Goal: Information Seeking & Learning: Find specific fact

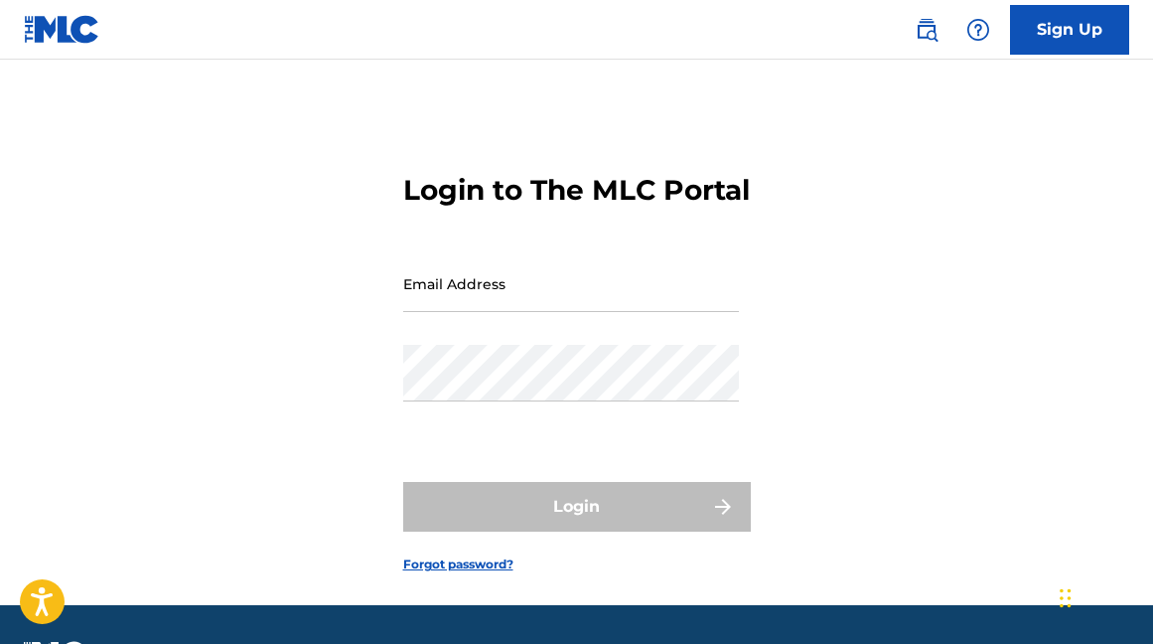
click at [1067, 29] on link "Sign Up" at bounding box center [1069, 30] width 119 height 50
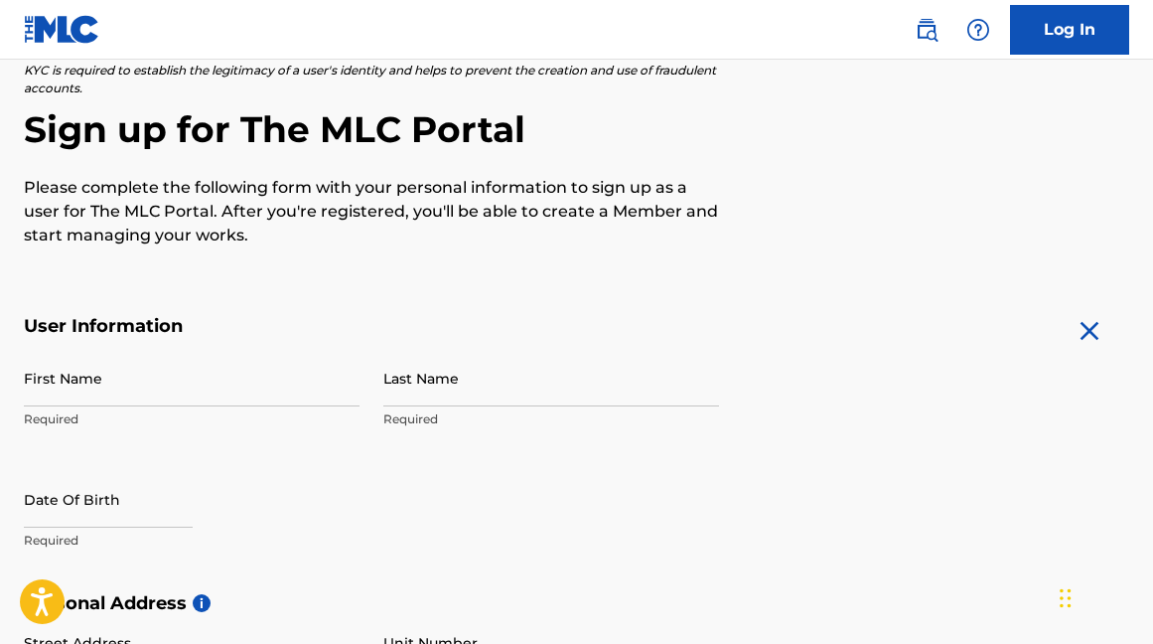
scroll to position [174, 0]
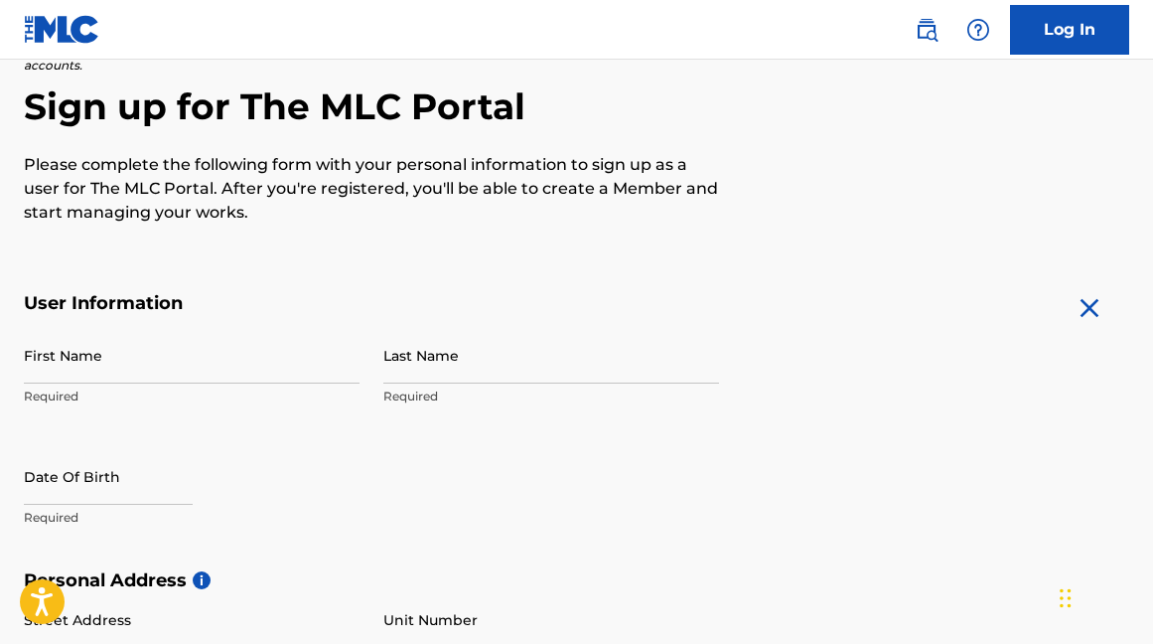
click at [1088, 42] on link "Log In" at bounding box center [1069, 30] width 119 height 50
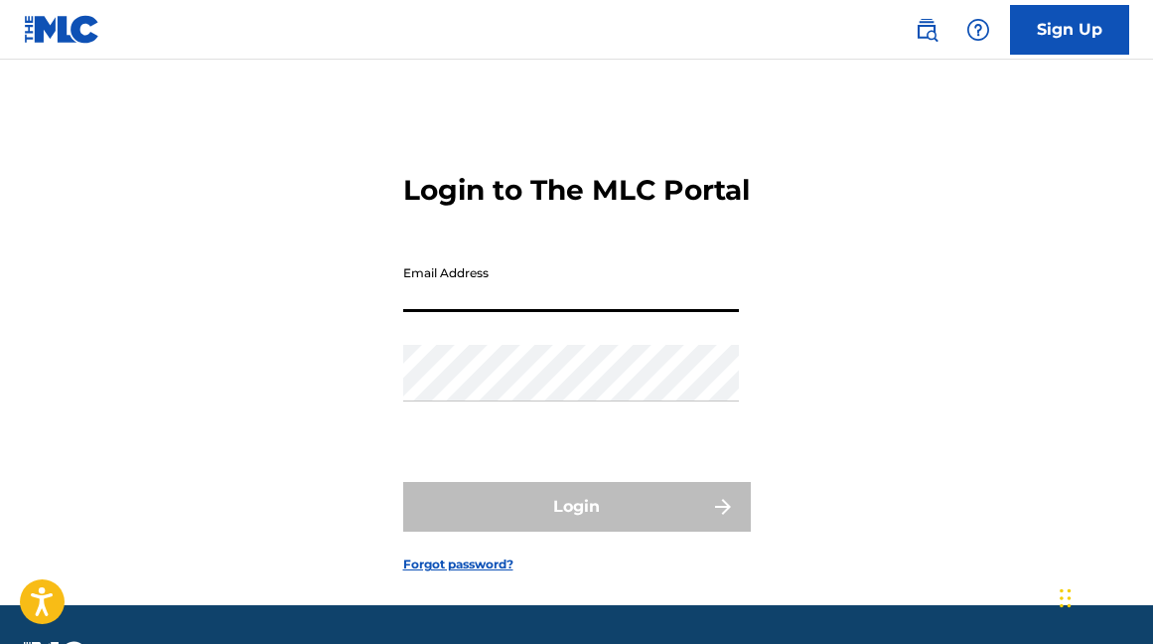
type input "[EMAIL_ADDRESS][DOMAIN_NAME]"
click at [576, 531] on button "Login" at bounding box center [577, 507] width 348 height 50
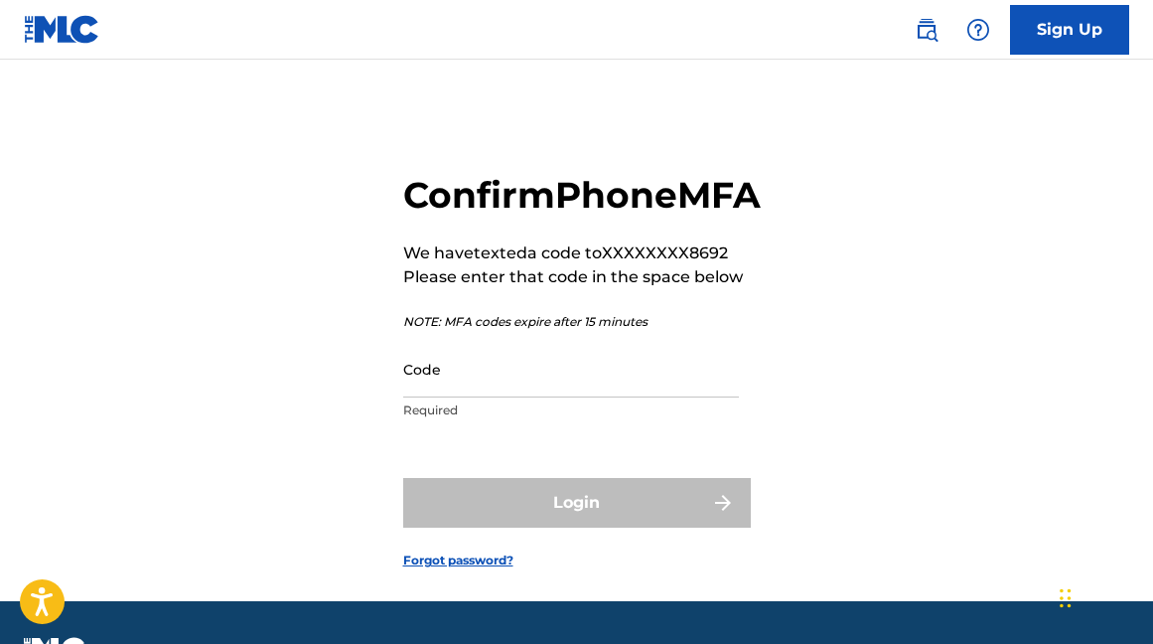
click at [474, 397] on input "Code" at bounding box center [571, 369] width 336 height 57
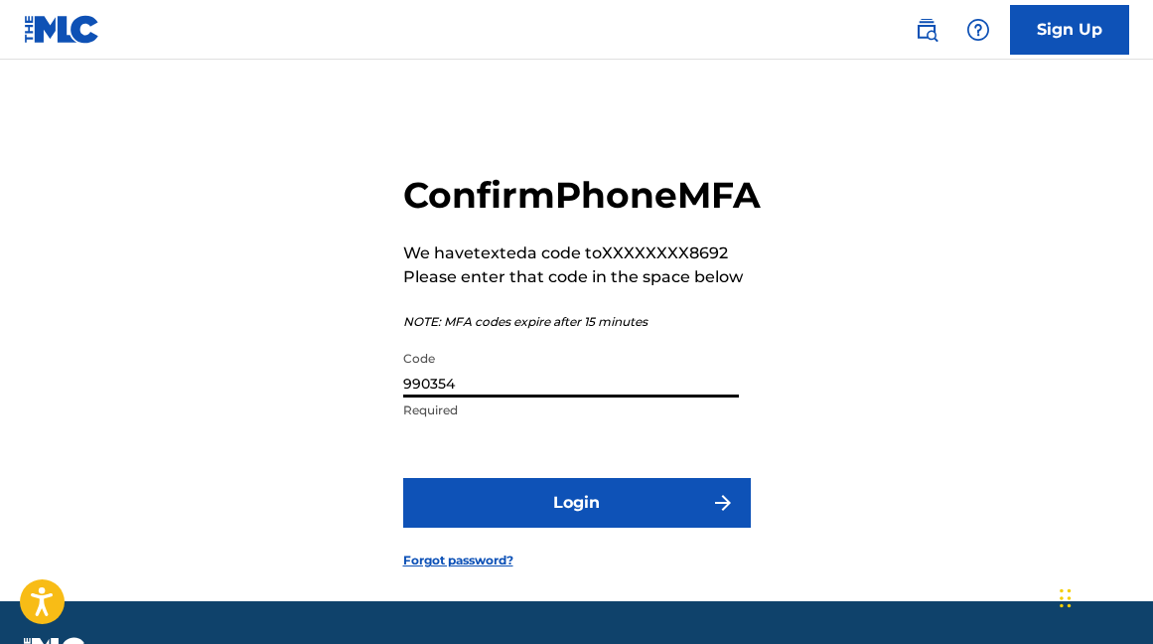
type input "990354"
click at [565, 527] on button "Login" at bounding box center [577, 503] width 348 height 50
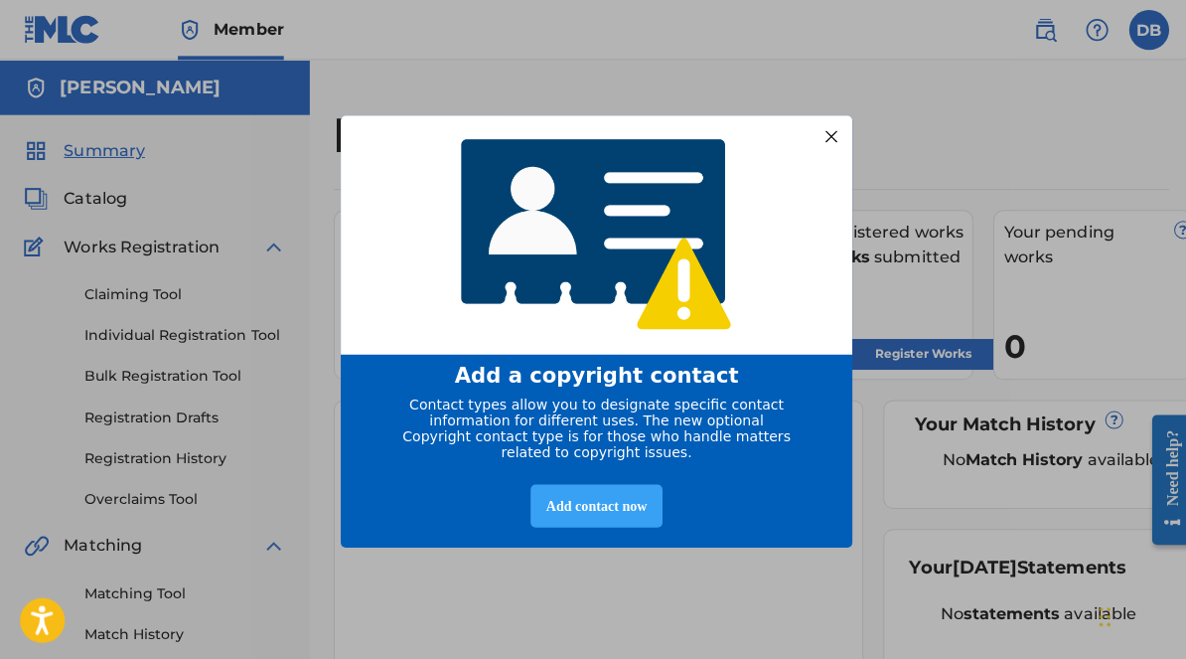
click at [592, 509] on div "Add contact now" at bounding box center [592, 503] width 130 height 43
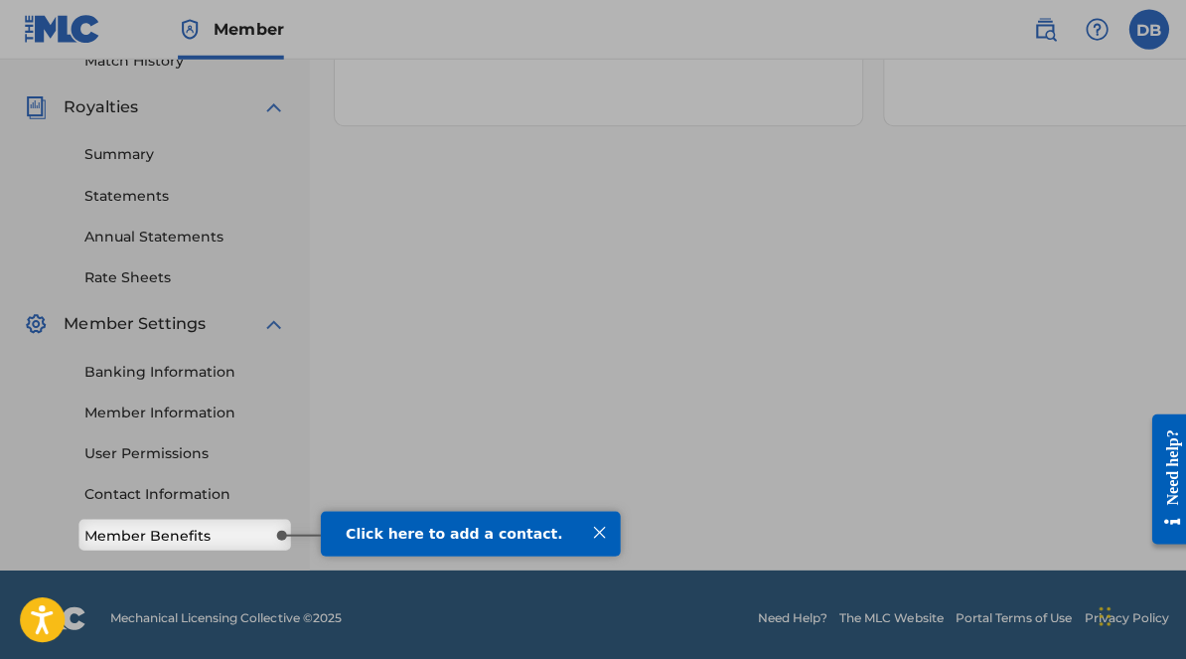
click at [509, 534] on span "Click here to add a contact." at bounding box center [453, 532] width 216 height 16
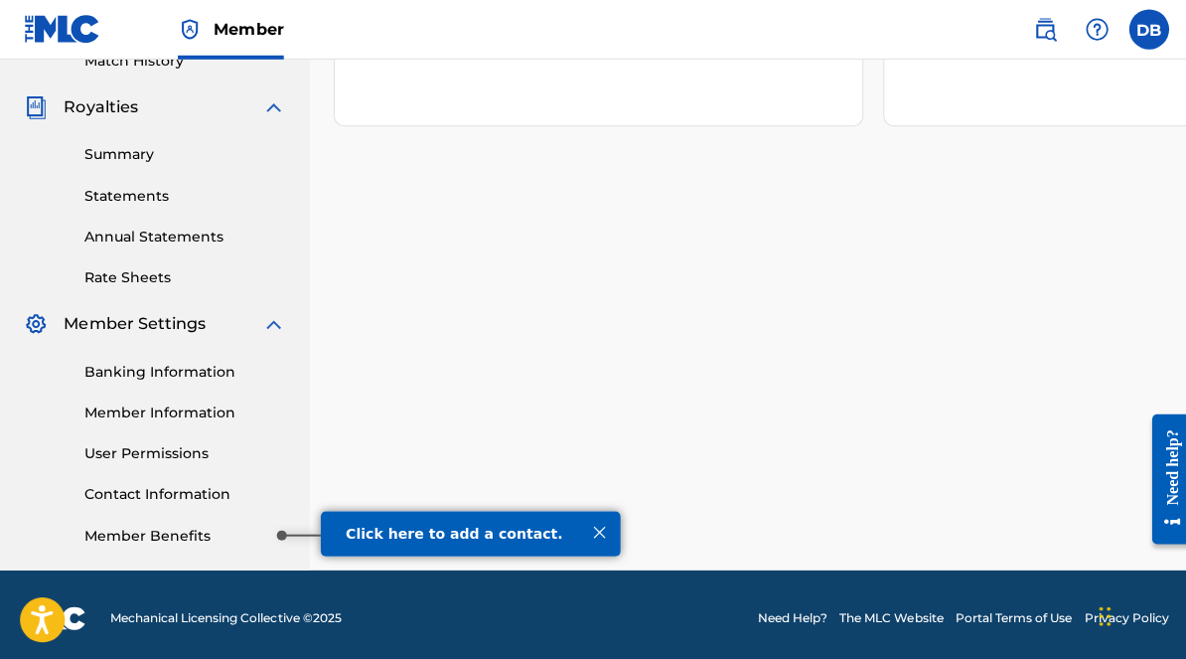
click at [208, 526] on link "Member Benefits" at bounding box center [183, 532] width 201 height 21
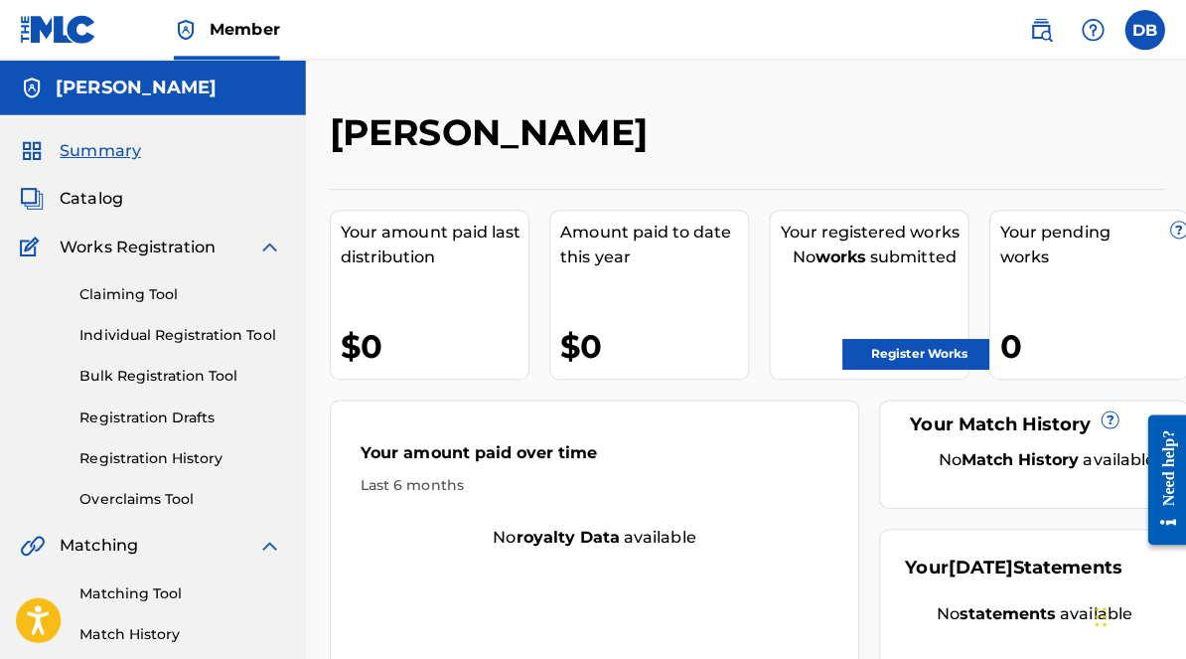
click at [117, 152] on span "Summary" at bounding box center [104, 150] width 80 height 24
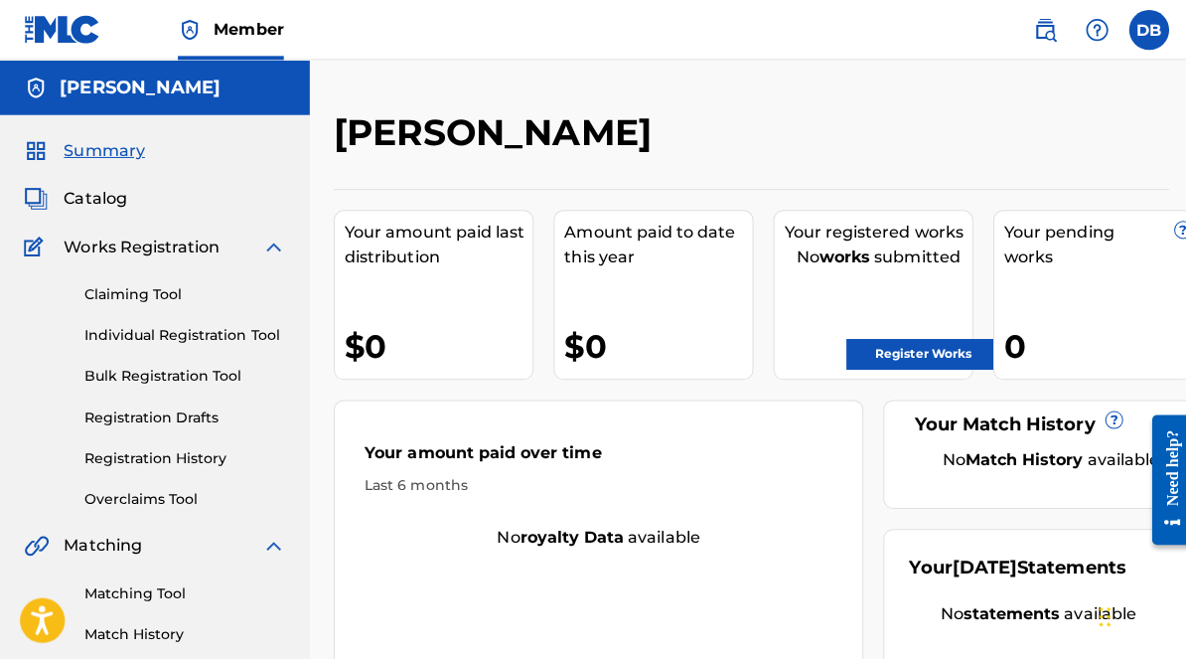
click at [907, 348] on link "Register Works" at bounding box center [917, 352] width 153 height 30
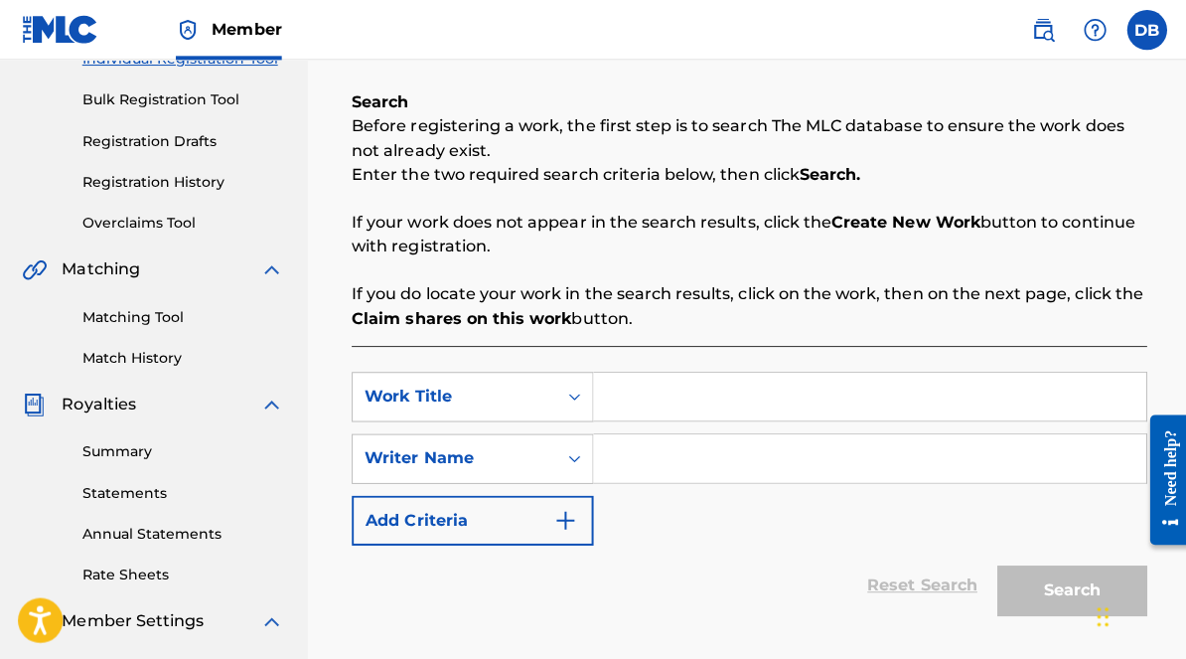
scroll to position [259, 0]
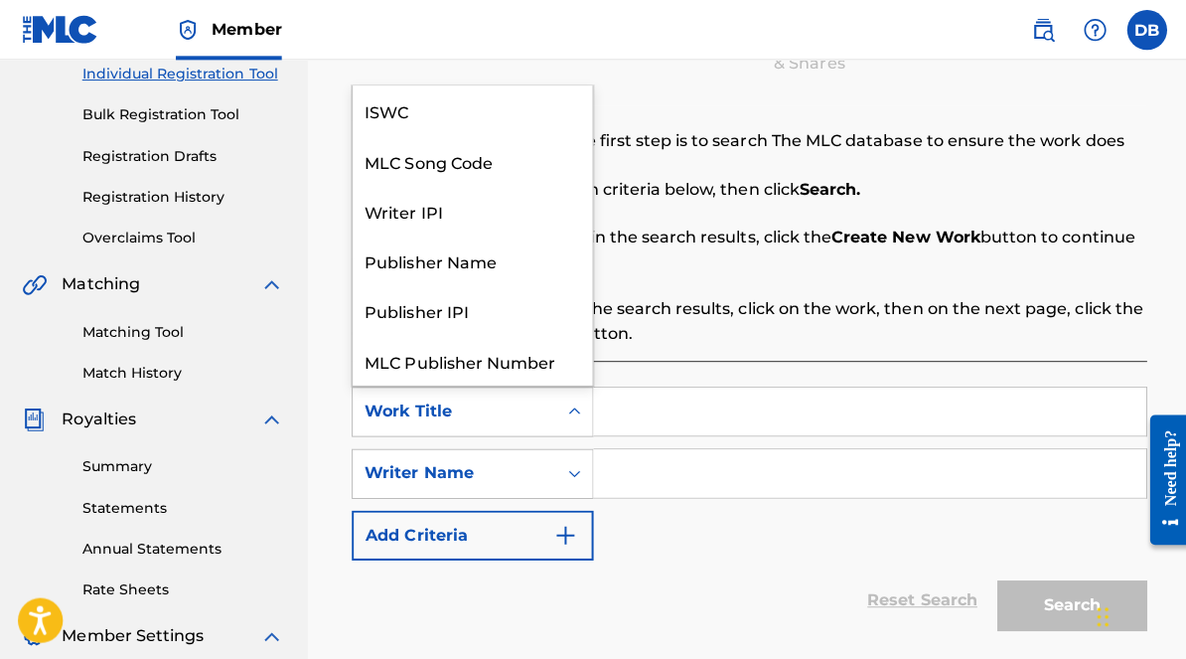
click at [567, 414] on icon "Search Form" at bounding box center [573, 409] width 20 height 20
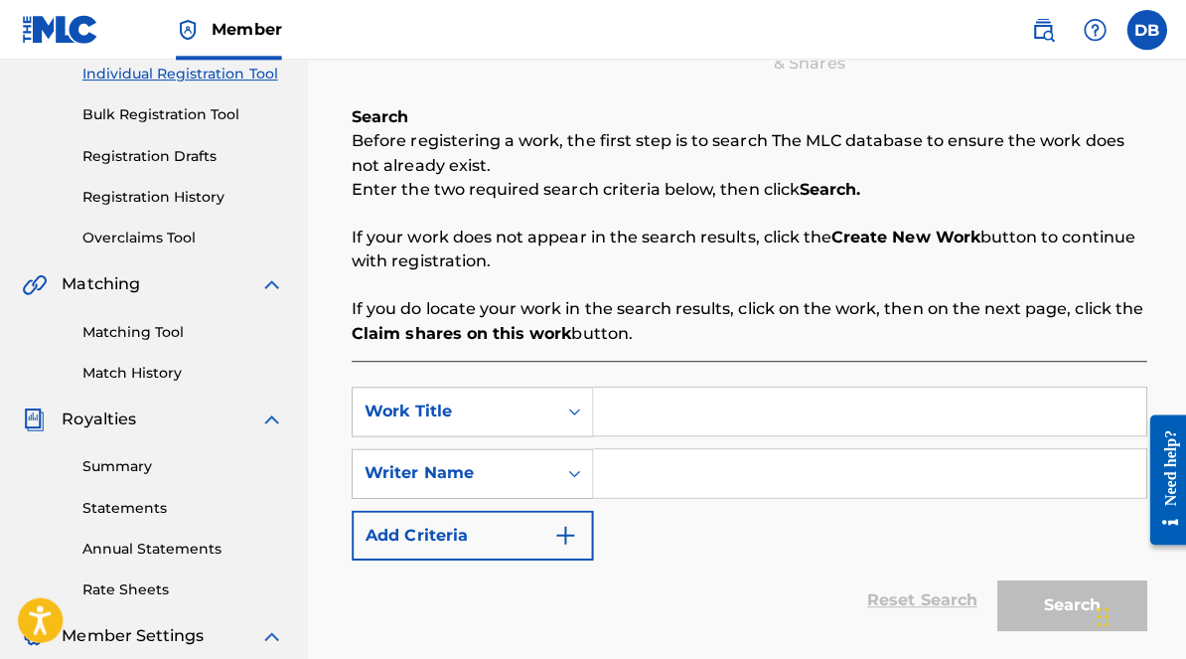
click at [642, 549] on div "SearchWithCriteria17d781d5-5f5d-45d7-98e7-e8c50cb9c61e Work Title SearchWithCri…" at bounding box center [747, 470] width 791 height 173
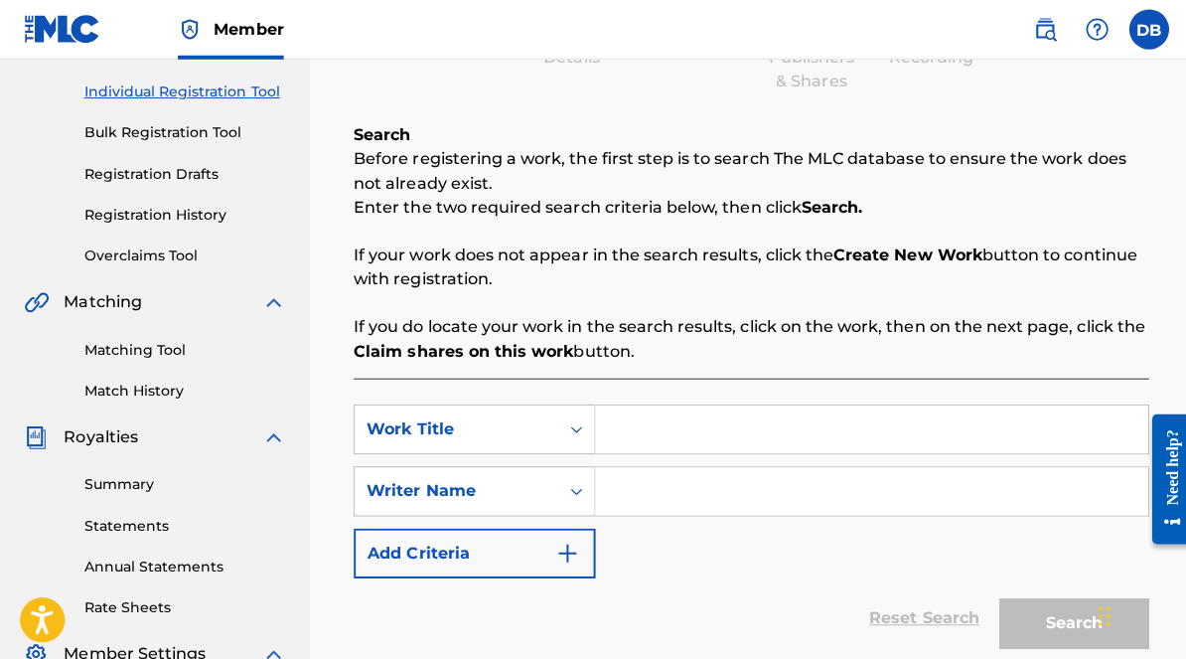
scroll to position [262, 7]
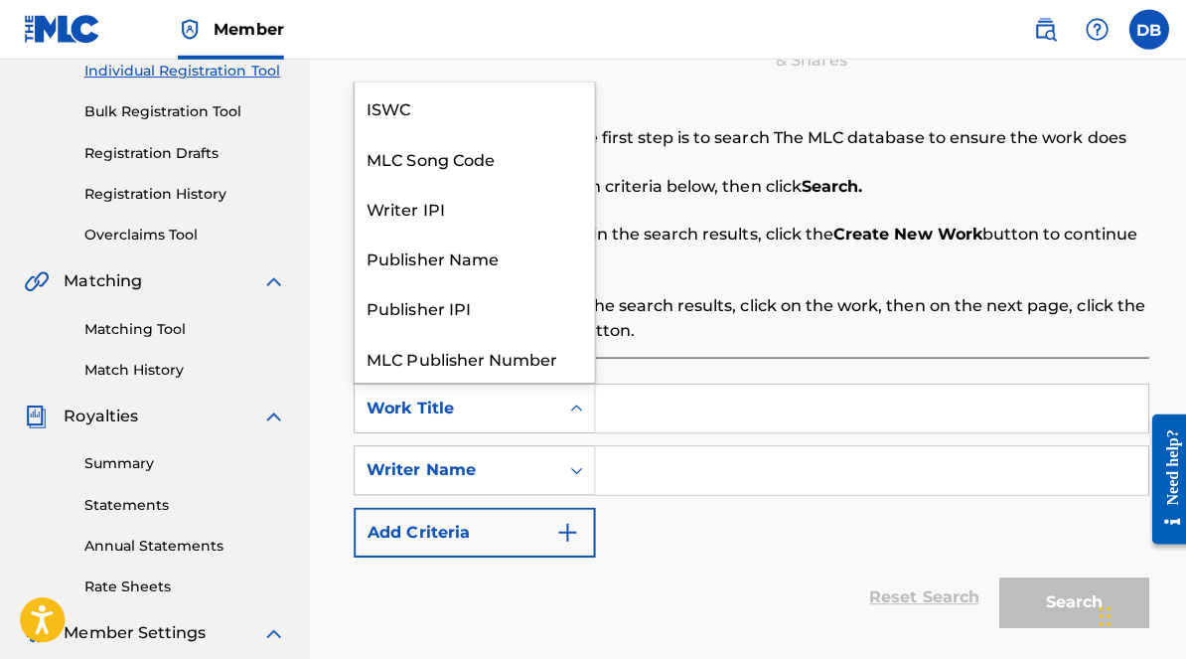
click at [555, 405] on div "Search Form" at bounding box center [573, 406] width 36 height 36
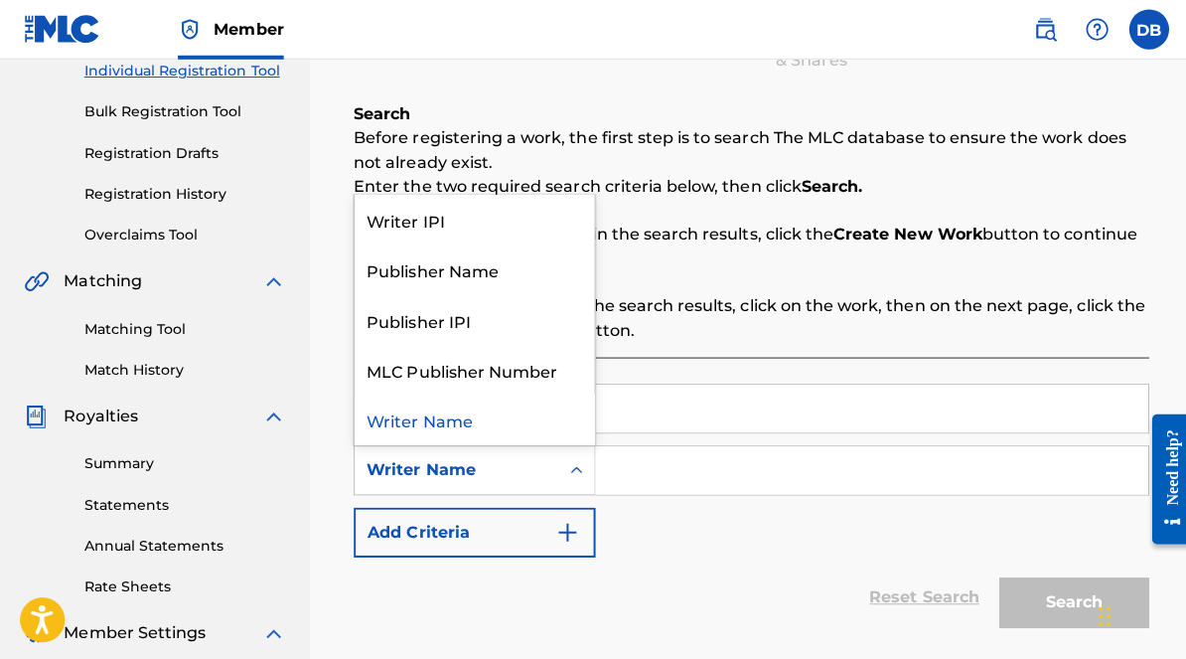
click at [521, 481] on div "Writer Name" at bounding box center [454, 468] width 203 height 38
click at [505, 417] on div "Writer Name" at bounding box center [472, 417] width 238 height 50
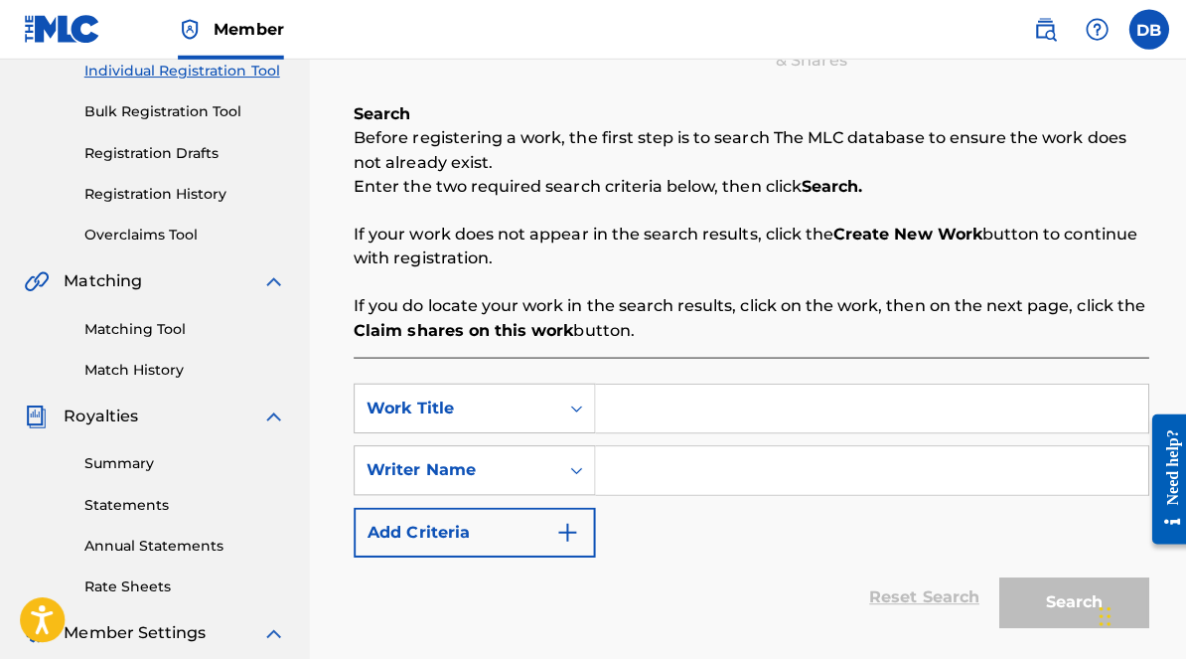
click at [619, 474] on input "Search Form" at bounding box center [866, 468] width 549 height 48
type input "[PERSON_NAME]"
click at [555, 520] on img "Search Form" at bounding box center [564, 529] width 24 height 24
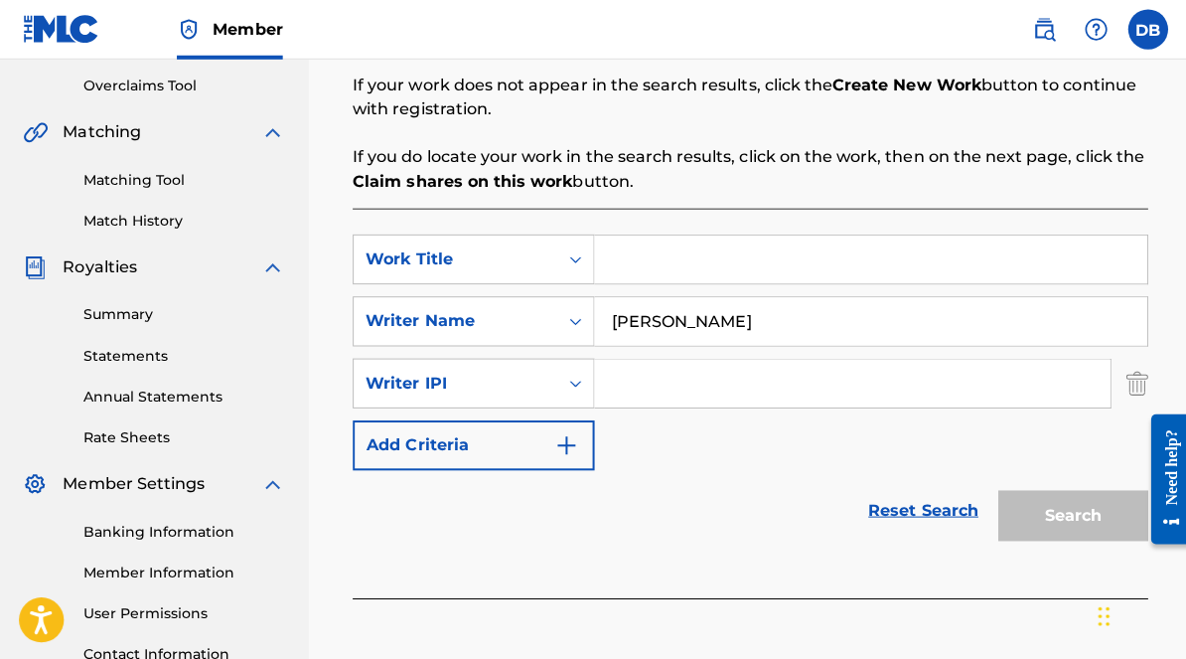
scroll to position [414, 7]
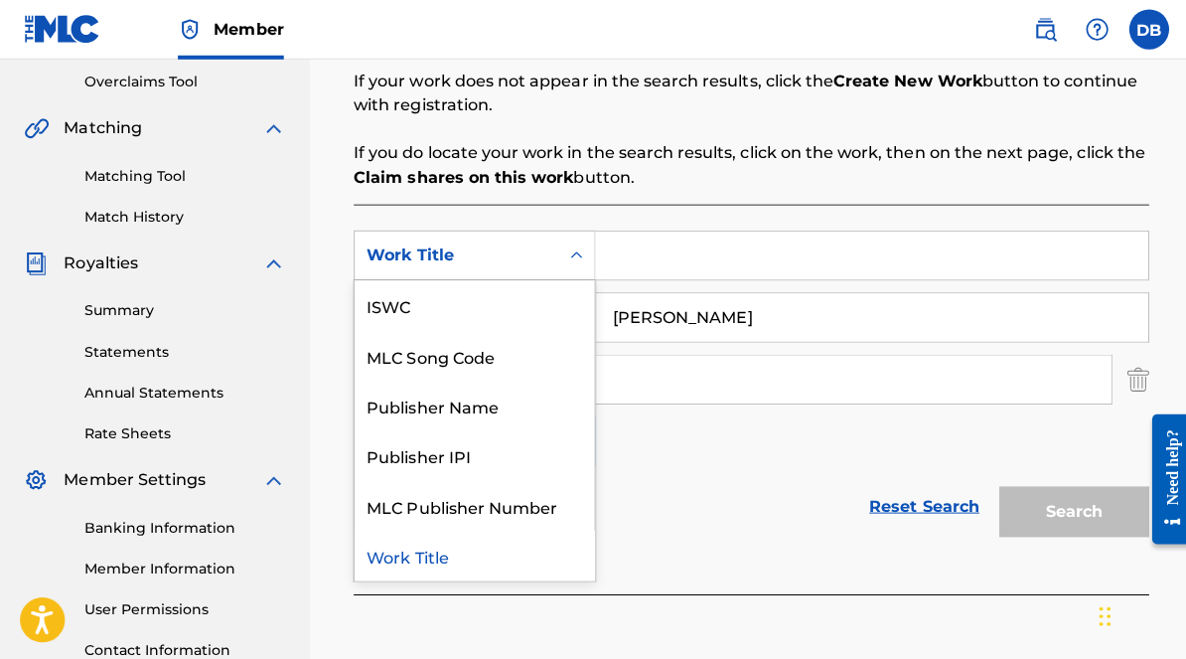
click at [563, 262] on icon "Search Form" at bounding box center [573, 254] width 20 height 20
click at [432, 549] on div "Work Title" at bounding box center [472, 552] width 238 height 50
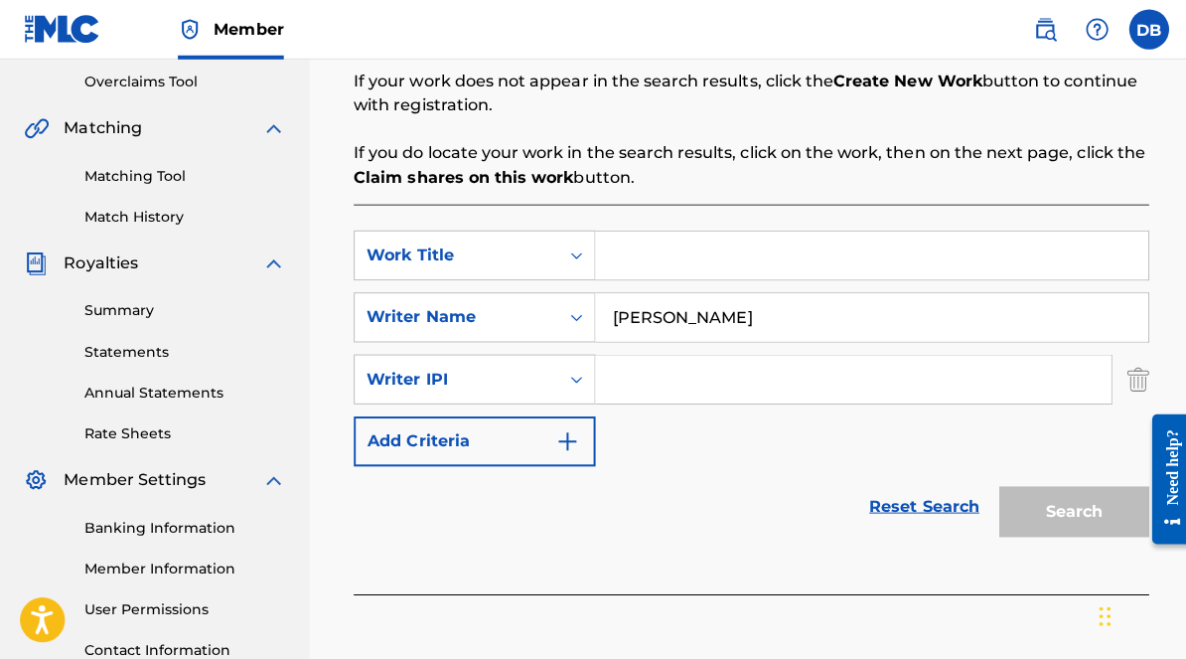
click at [659, 256] on input "Search Form" at bounding box center [866, 254] width 549 height 48
type input "if you want it"
click at [908, 464] on div "Reset Search Search" at bounding box center [747, 503] width 791 height 79
click at [911, 503] on link "Reset Search" at bounding box center [918, 504] width 129 height 44
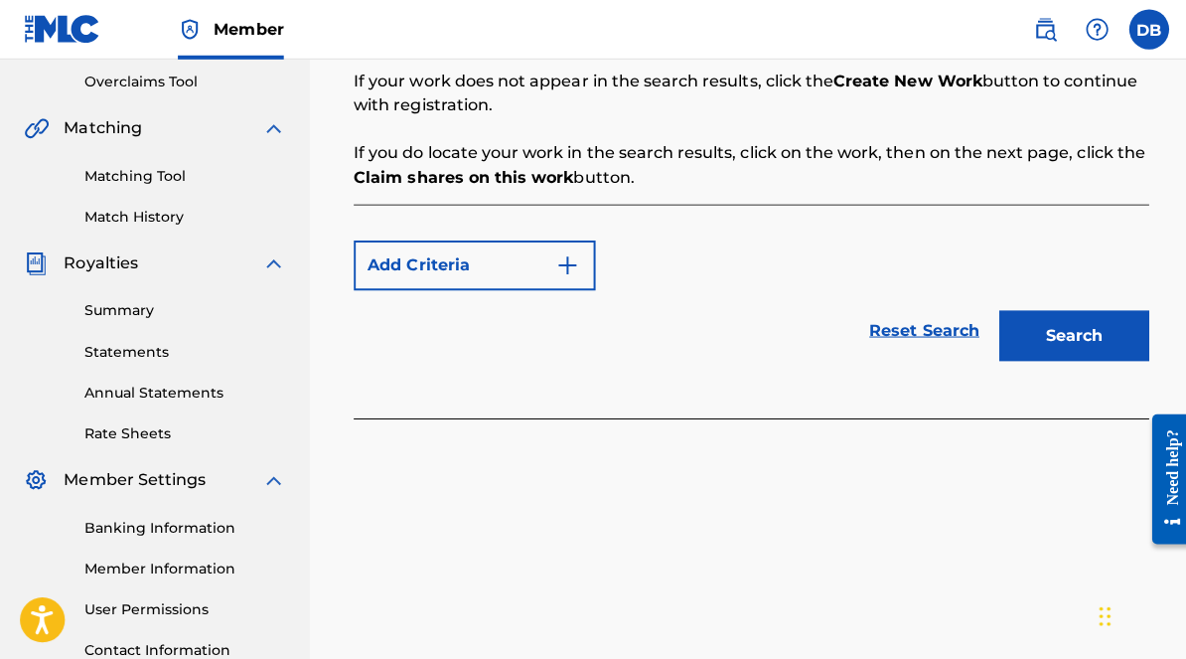
click at [1024, 332] on button "Search" at bounding box center [1067, 334] width 149 height 50
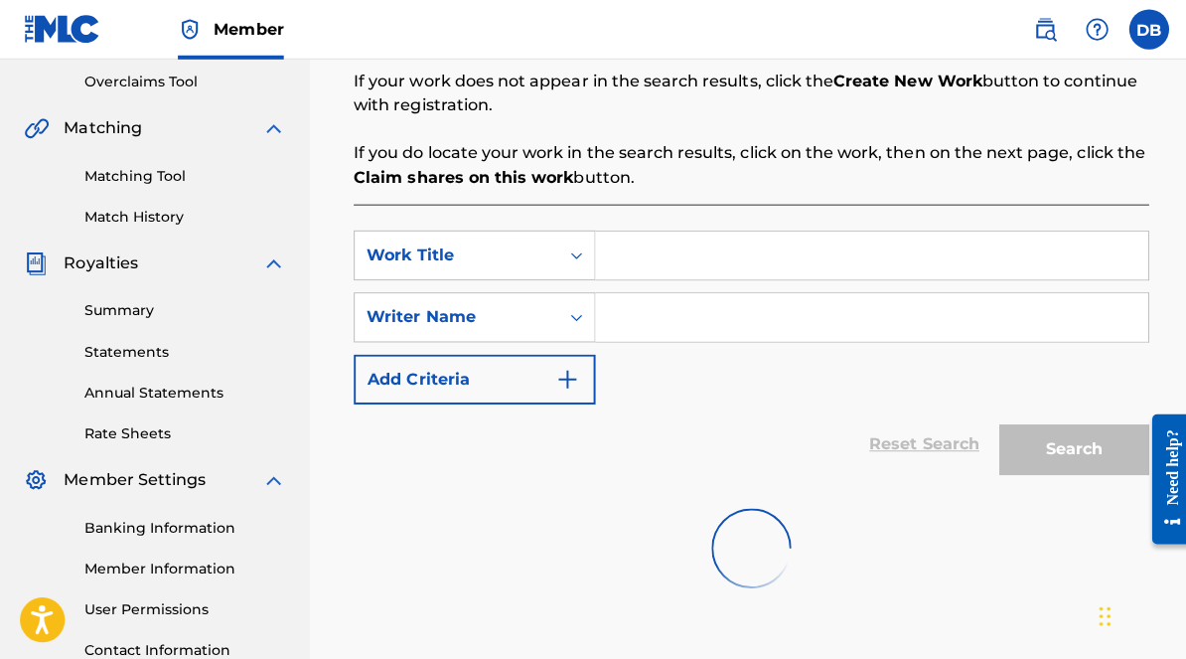
click at [622, 251] on input "Search Form" at bounding box center [866, 254] width 549 height 48
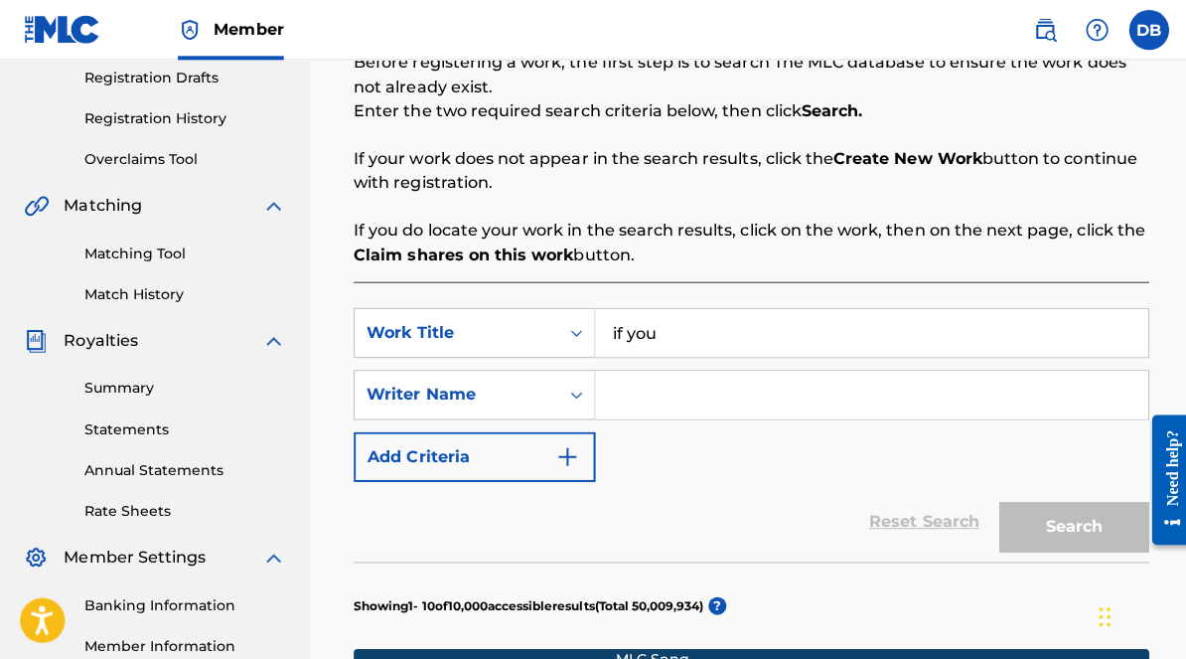
scroll to position [337, 7]
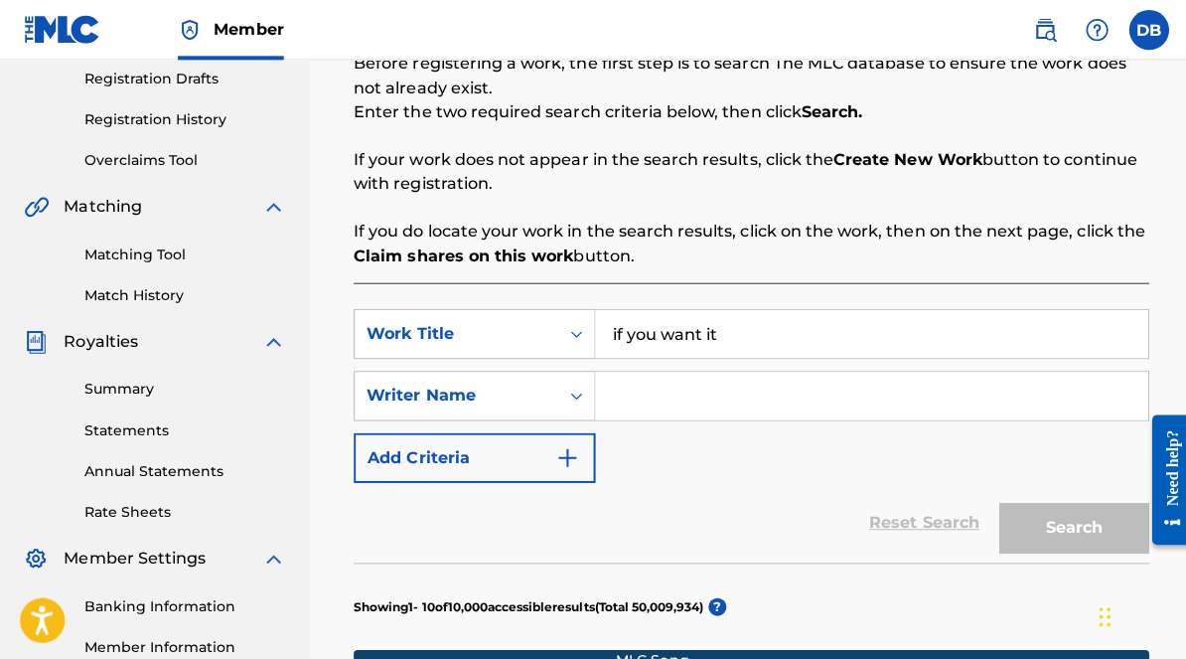
type input "if you want it"
click at [642, 412] on input "Search Form" at bounding box center [866, 393] width 549 height 48
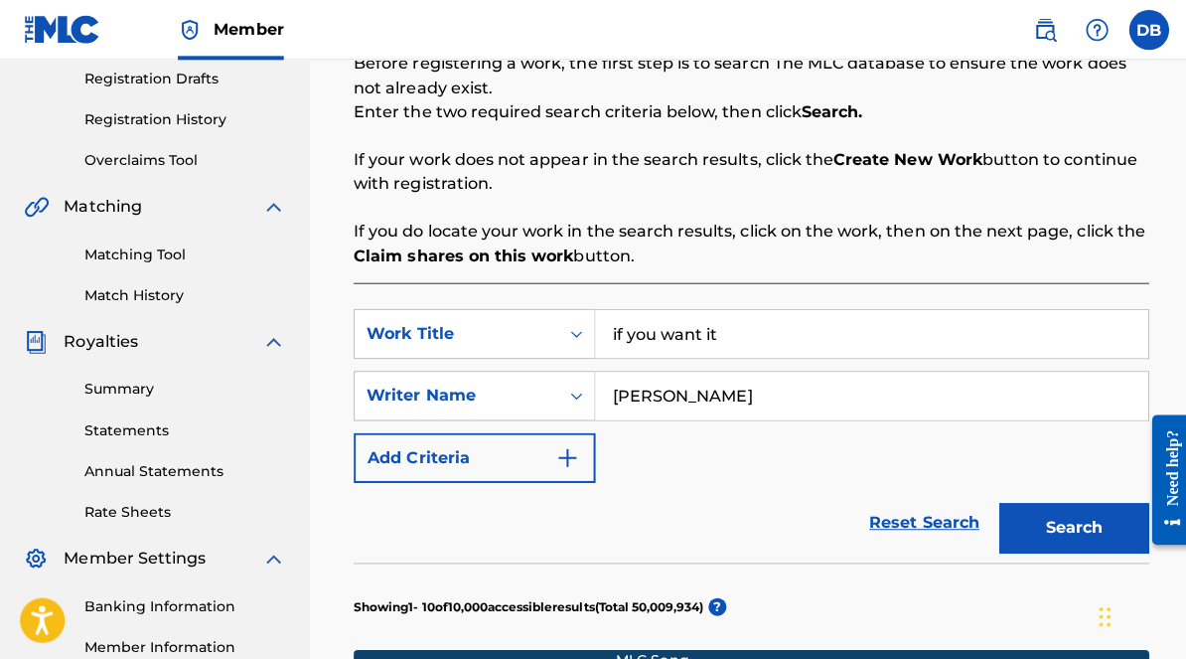
type input "[PERSON_NAME]"
click at [1038, 527] on button "Search" at bounding box center [1067, 525] width 149 height 50
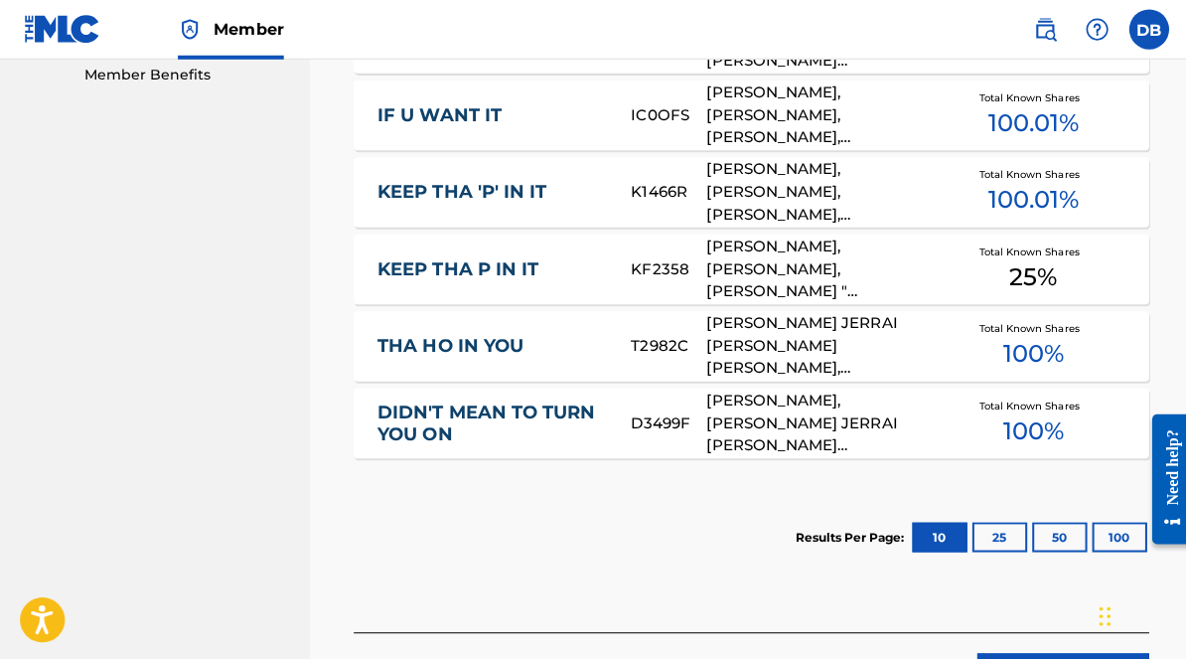
scroll to position [1104, 7]
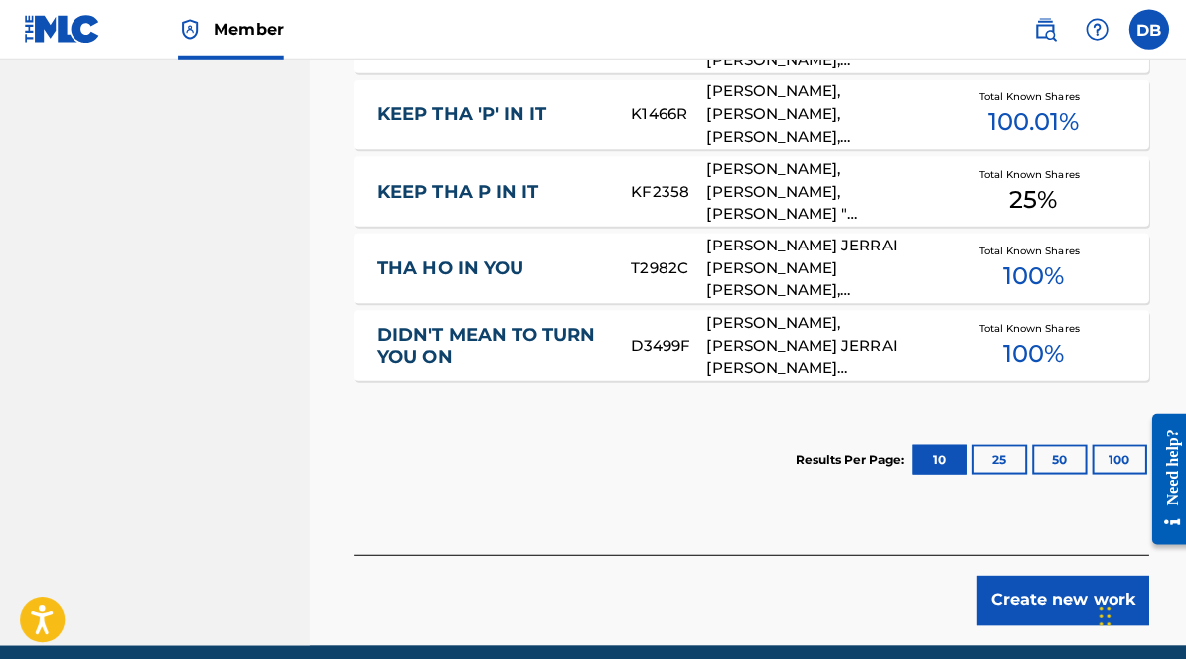
click at [980, 453] on button "25" at bounding box center [993, 457] width 55 height 30
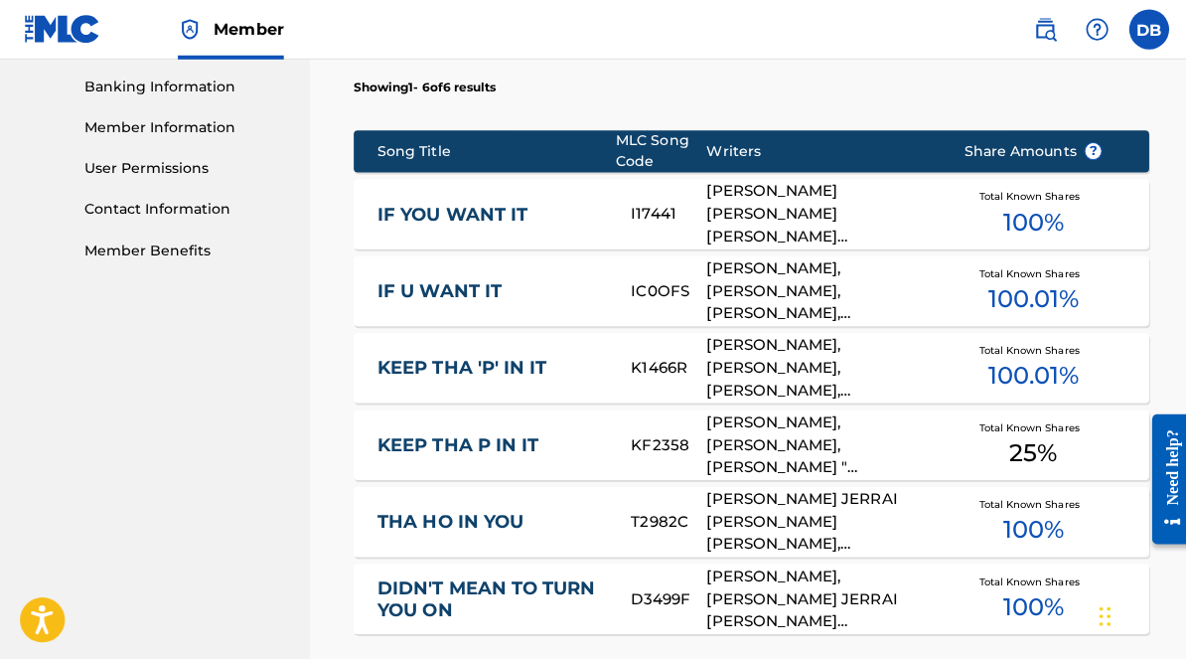
scroll to position [870, 7]
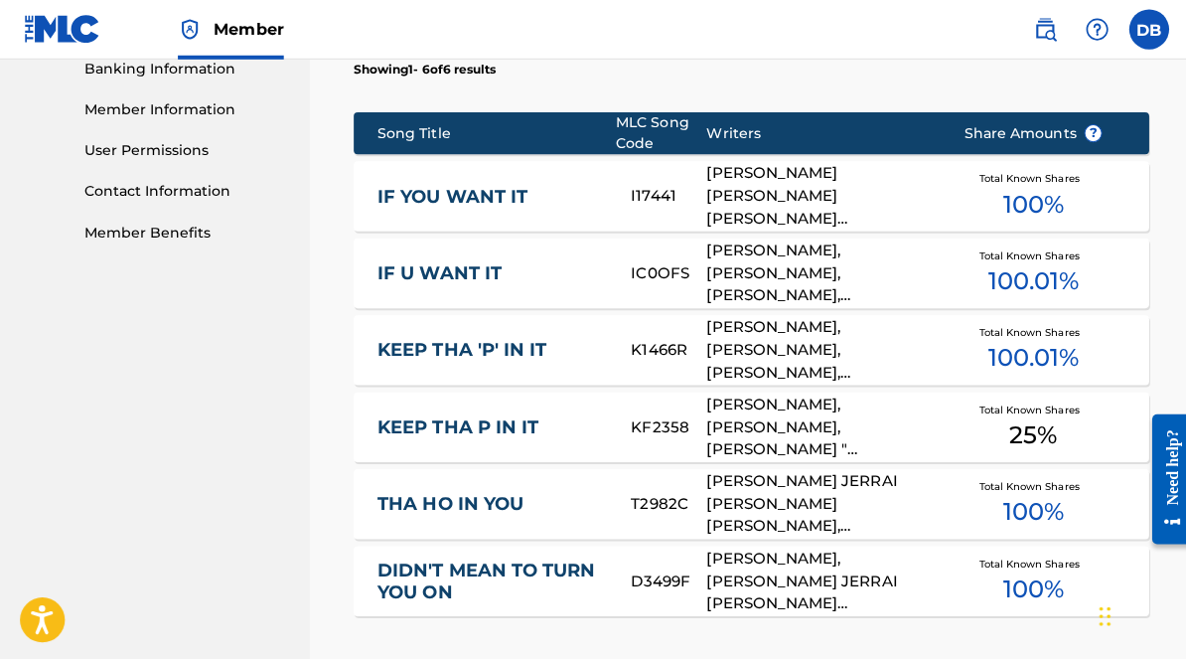
click at [1014, 193] on span "100 %" at bounding box center [1027, 204] width 61 height 36
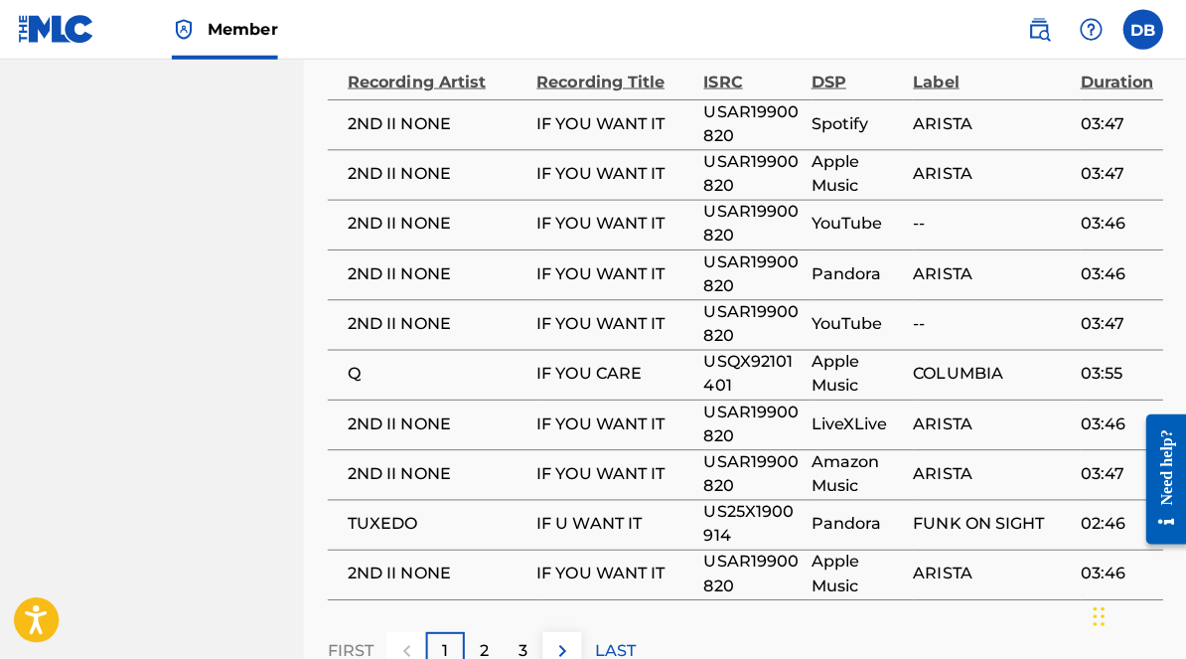
scroll to position [2312, 1]
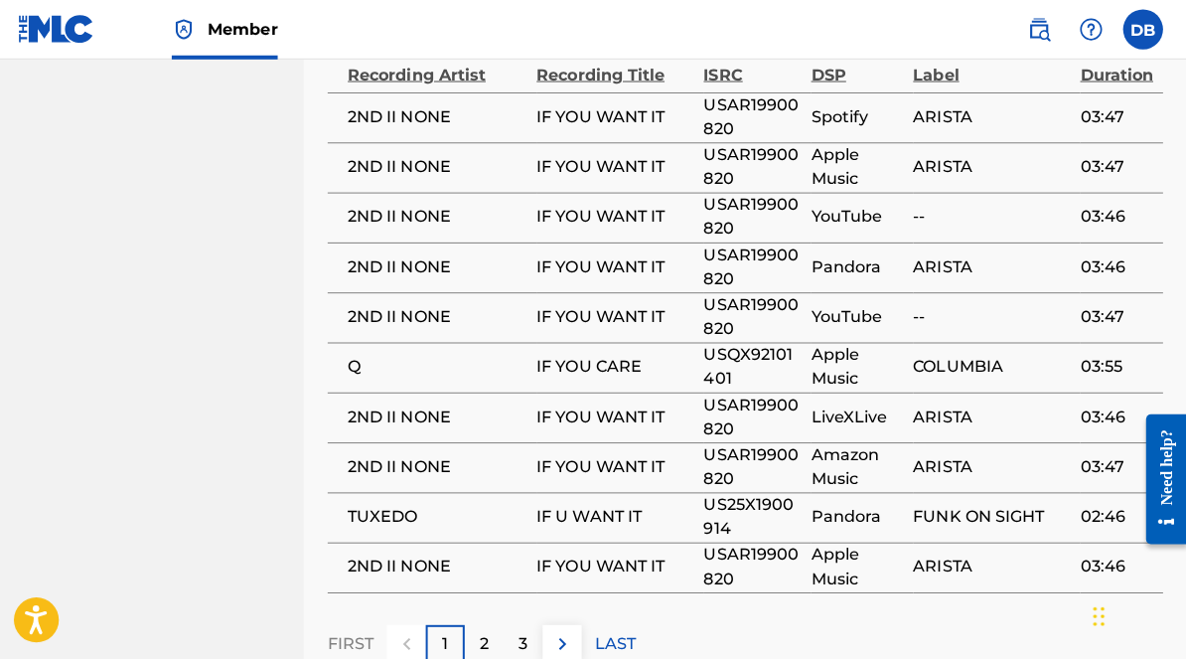
click at [483, 629] on p "2" at bounding box center [487, 641] width 9 height 24
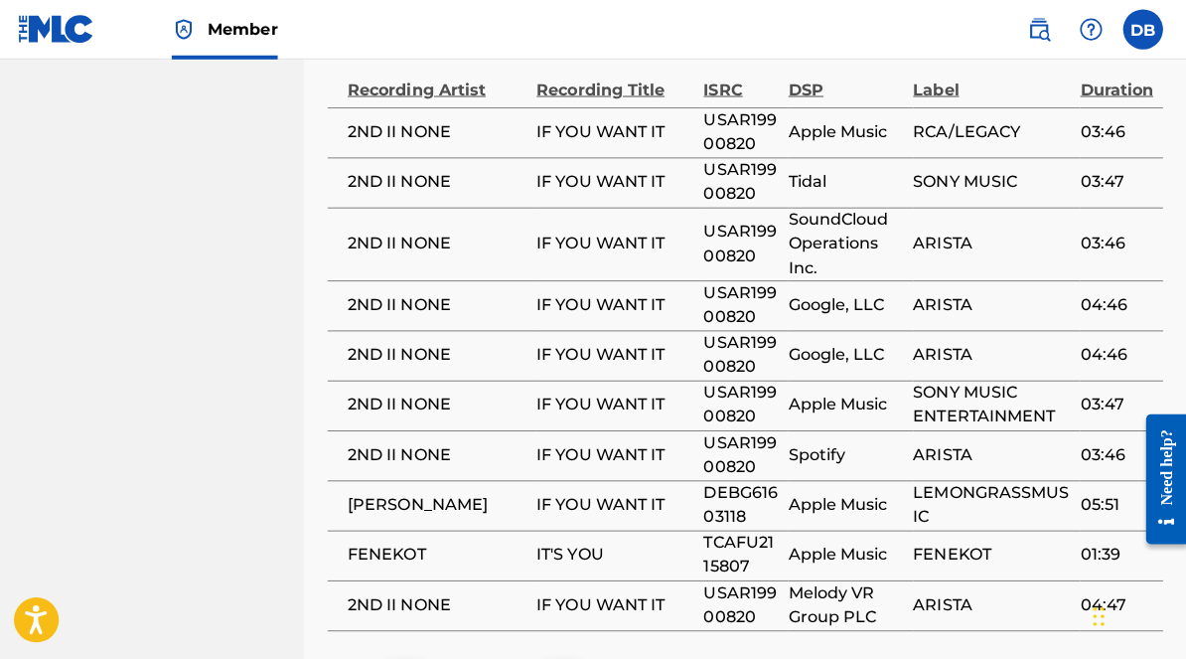
scroll to position [2297, 1]
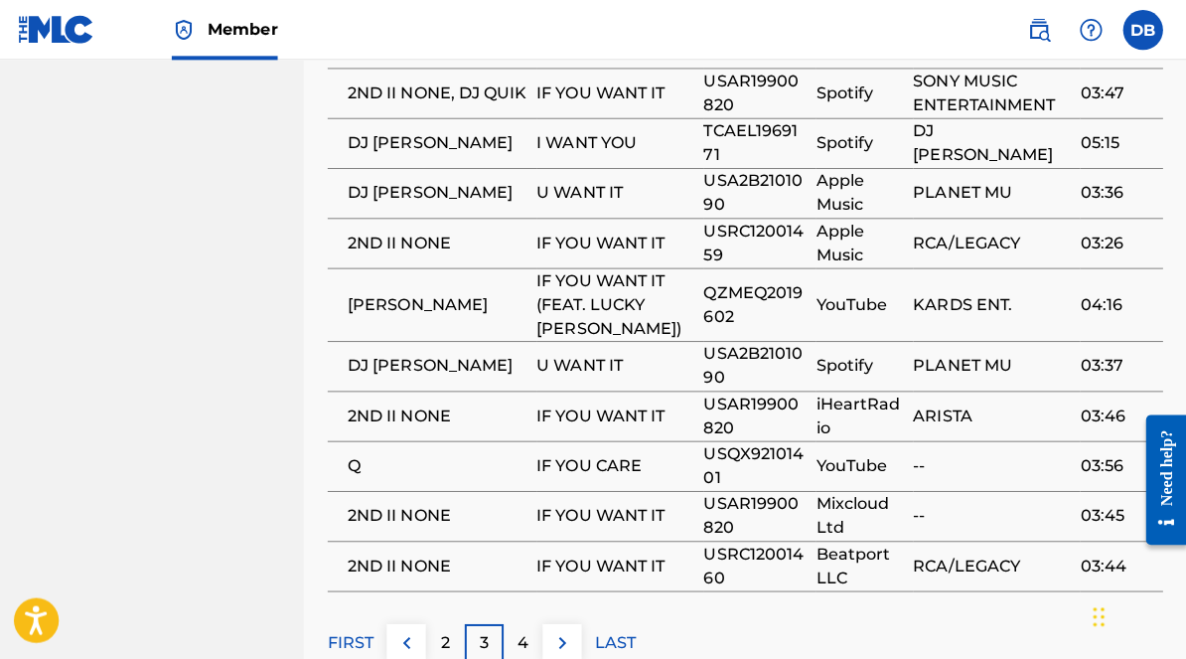
scroll to position [2336, 1]
click at [509, 621] on div "4" at bounding box center [526, 640] width 39 height 39
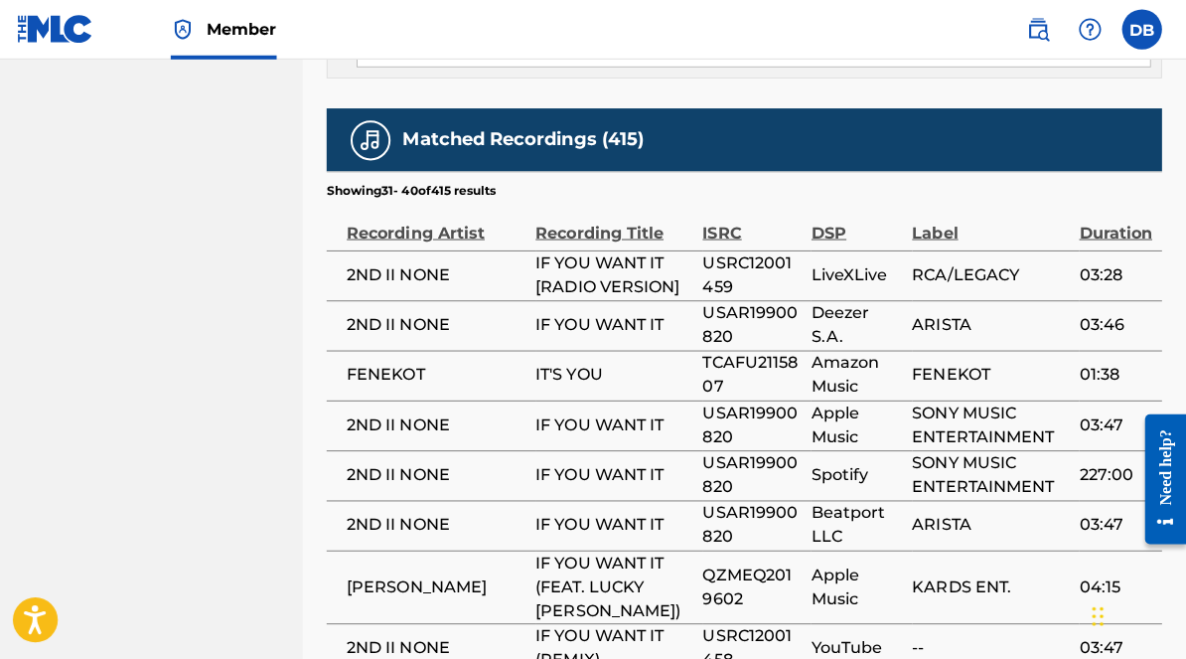
scroll to position [2156, 1]
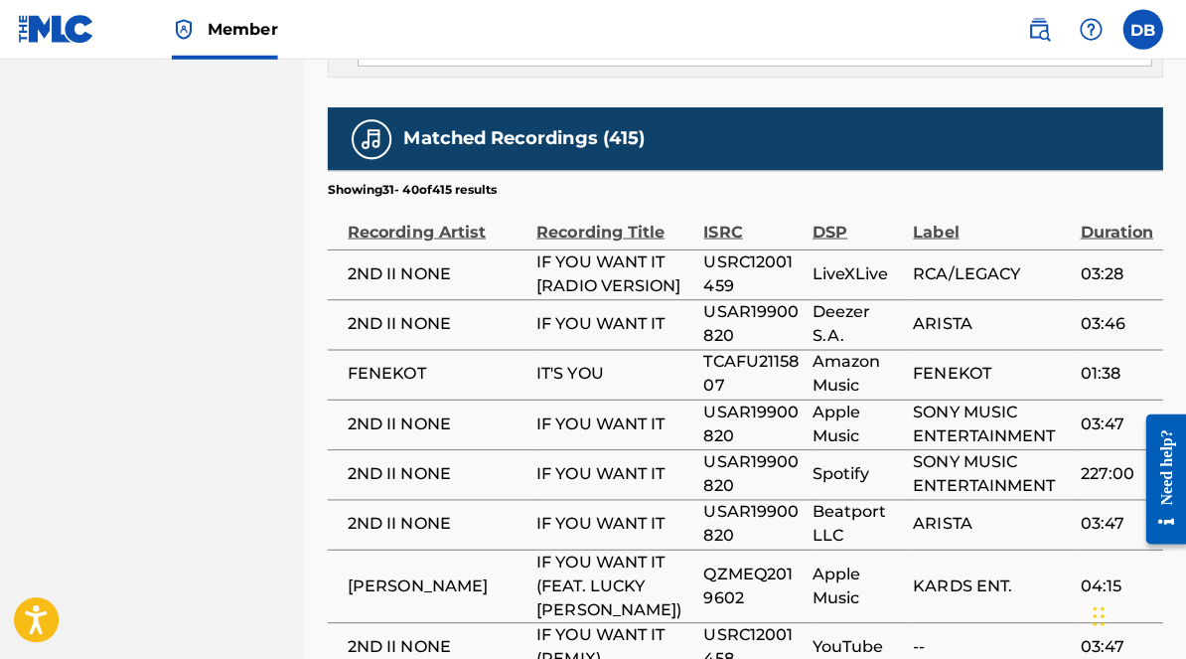
click at [821, 349] on span "Amazon Music" at bounding box center [858, 373] width 90 height 48
click at [514, 361] on span "FENEKOT" at bounding box center [441, 373] width 178 height 24
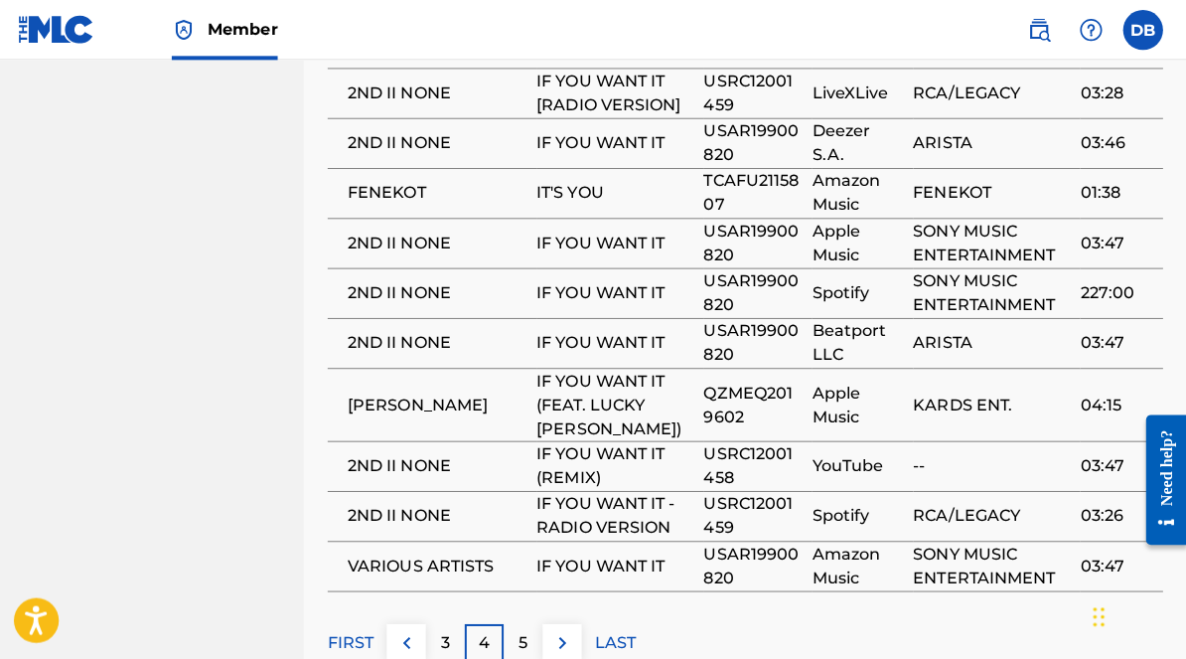
scroll to position [2336, 1]
click at [523, 628] on p "5" at bounding box center [525, 640] width 9 height 24
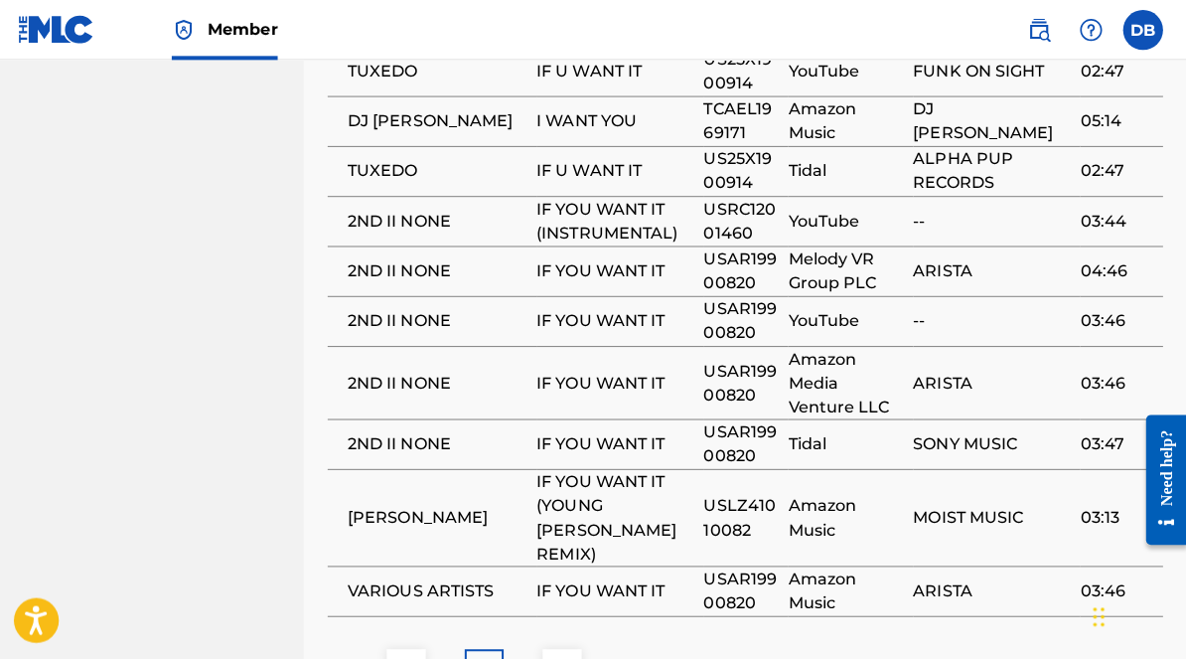
scroll to position [2358, 1]
click at [550, 468] on span "IF YOU WANT IT (YOUNG [PERSON_NAME] REMIX)" at bounding box center [617, 515] width 156 height 95
click at [476, 467] on td "[PERSON_NAME]" at bounding box center [436, 515] width 208 height 96
click at [1086, 504] on span "03:13" at bounding box center [1116, 516] width 73 height 24
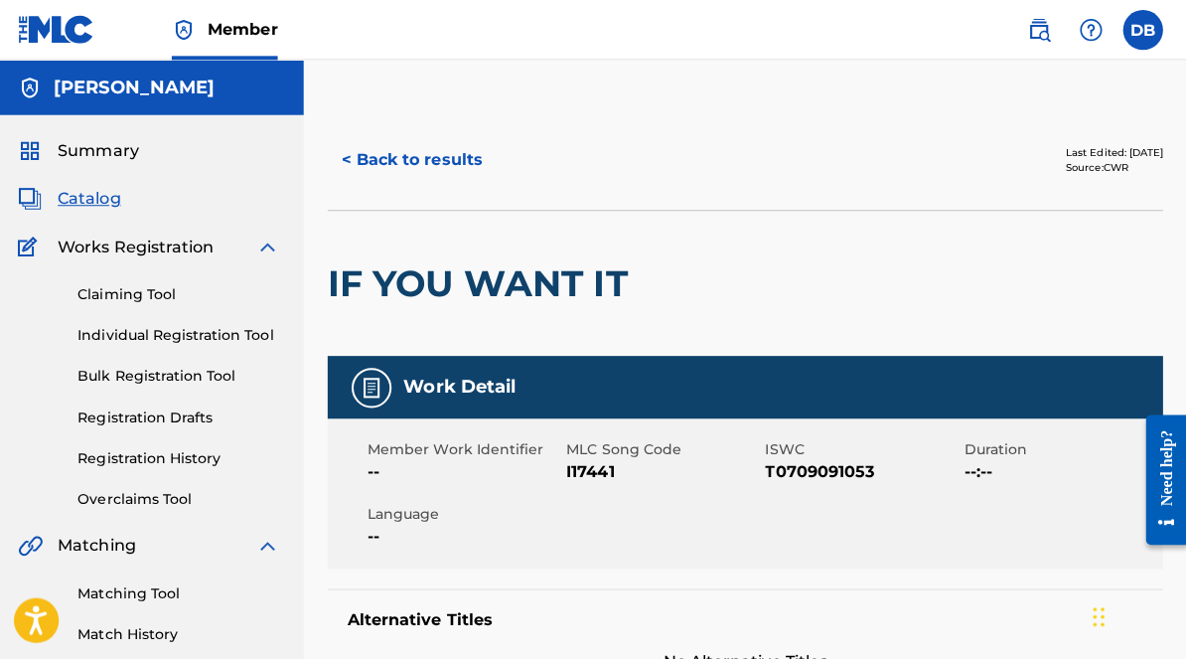
scroll to position [0, 1]
click at [350, 160] on button "< Back to results" at bounding box center [416, 159] width 168 height 50
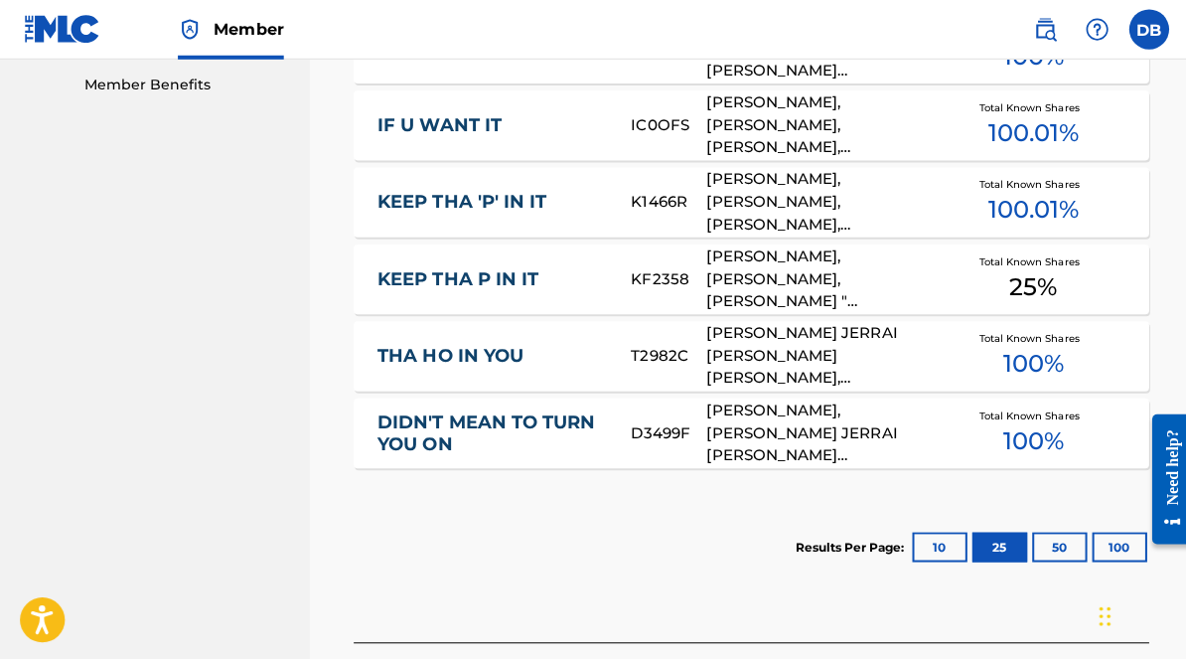
scroll to position [1018, 0]
click at [939, 537] on button "10" at bounding box center [934, 543] width 55 height 30
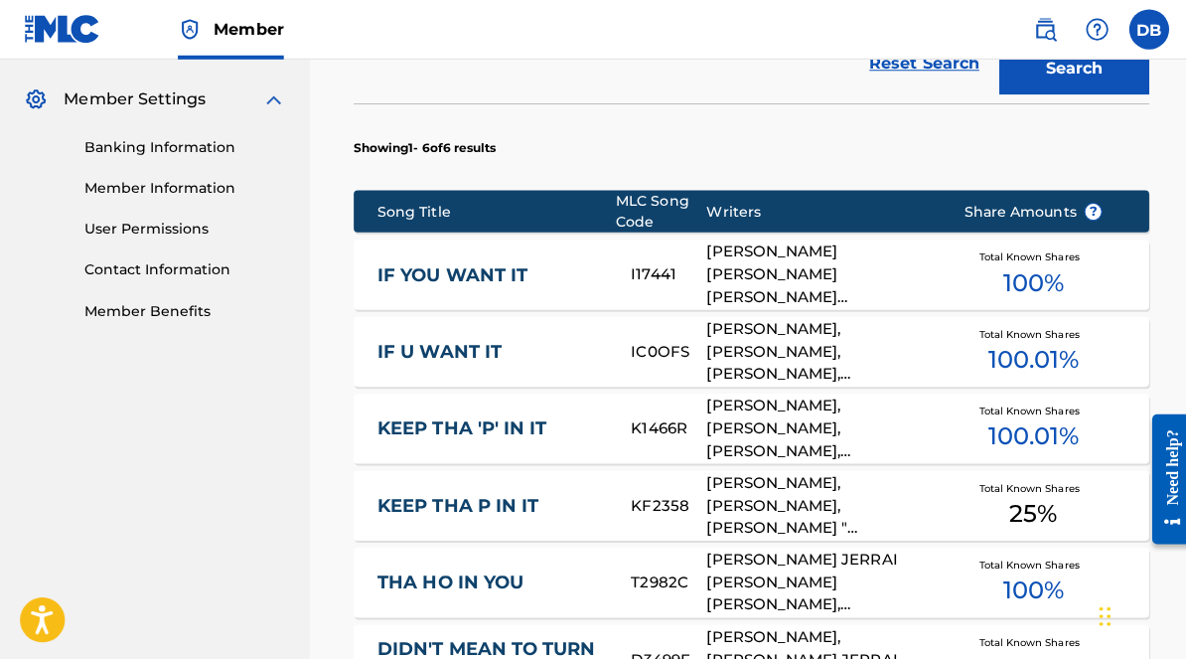
scroll to position [814, 0]
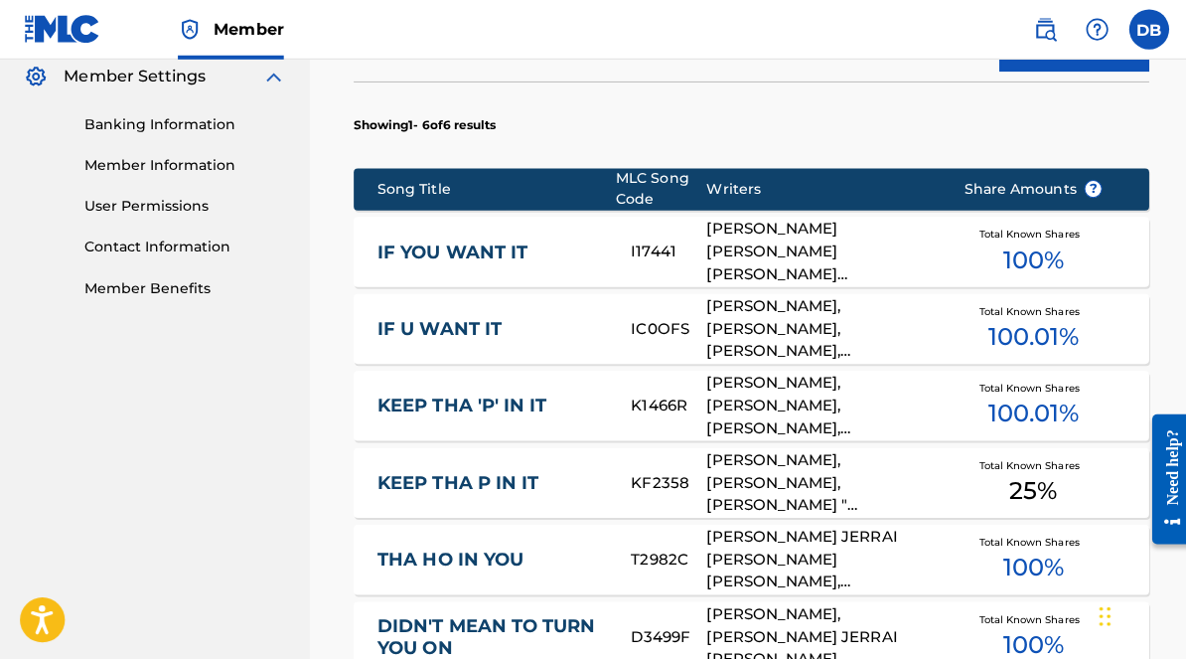
click at [1002, 359] on div "IF U WANT IT IC0OFS [PERSON_NAME], [PERSON_NAME], [PERSON_NAME], [PERSON_NAME] …" at bounding box center [747, 328] width 791 height 70
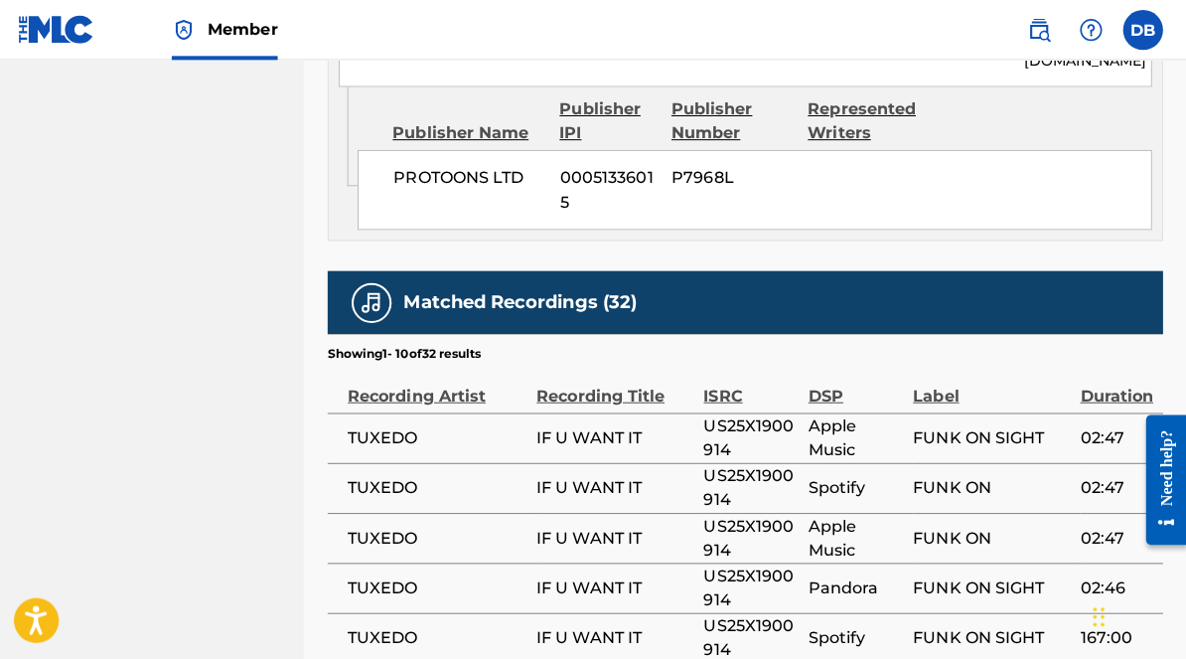
scroll to position [3836, 1]
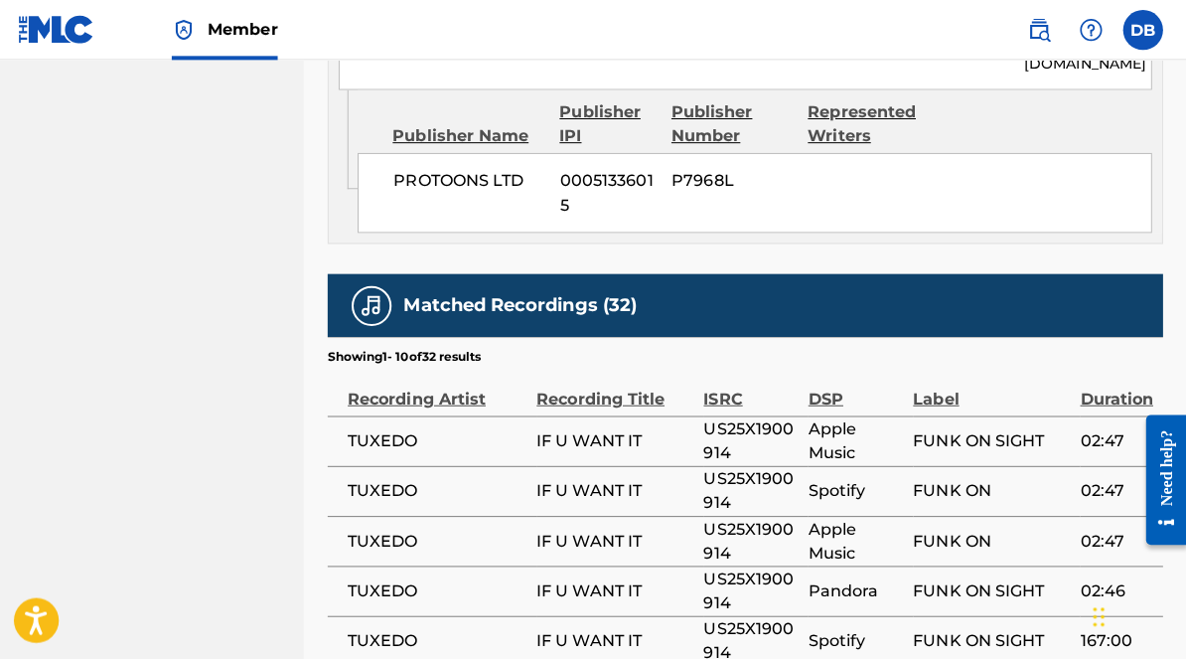
click at [575, 426] on span "IF U WANT IT" at bounding box center [617, 438] width 156 height 24
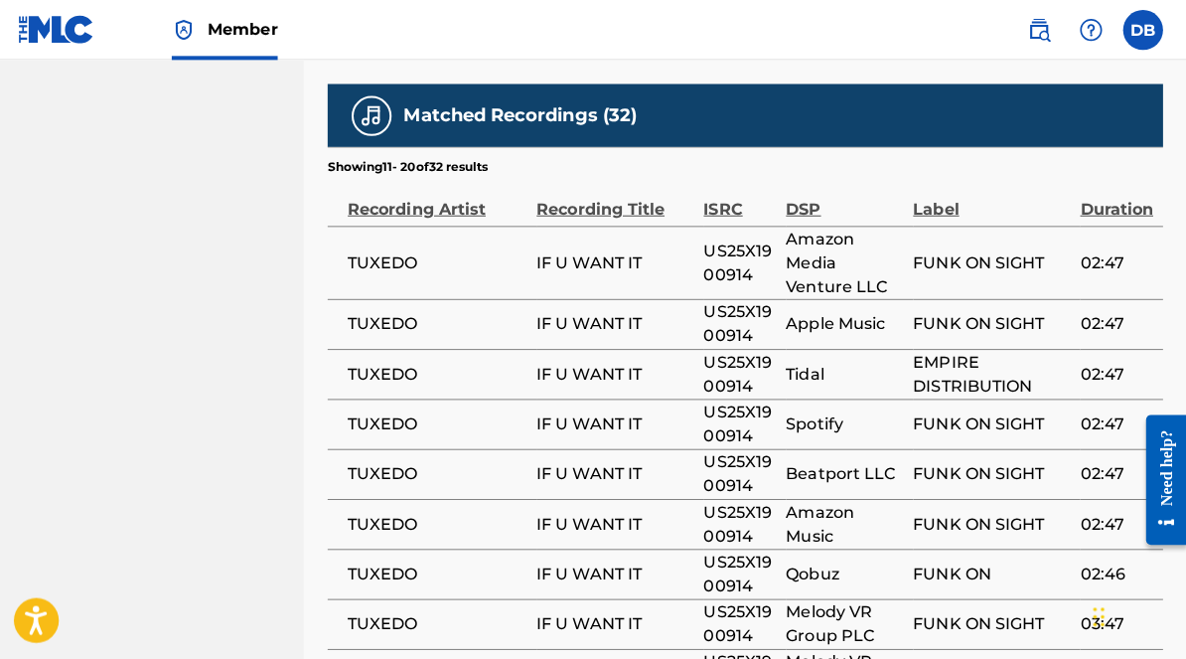
scroll to position [4024, 1]
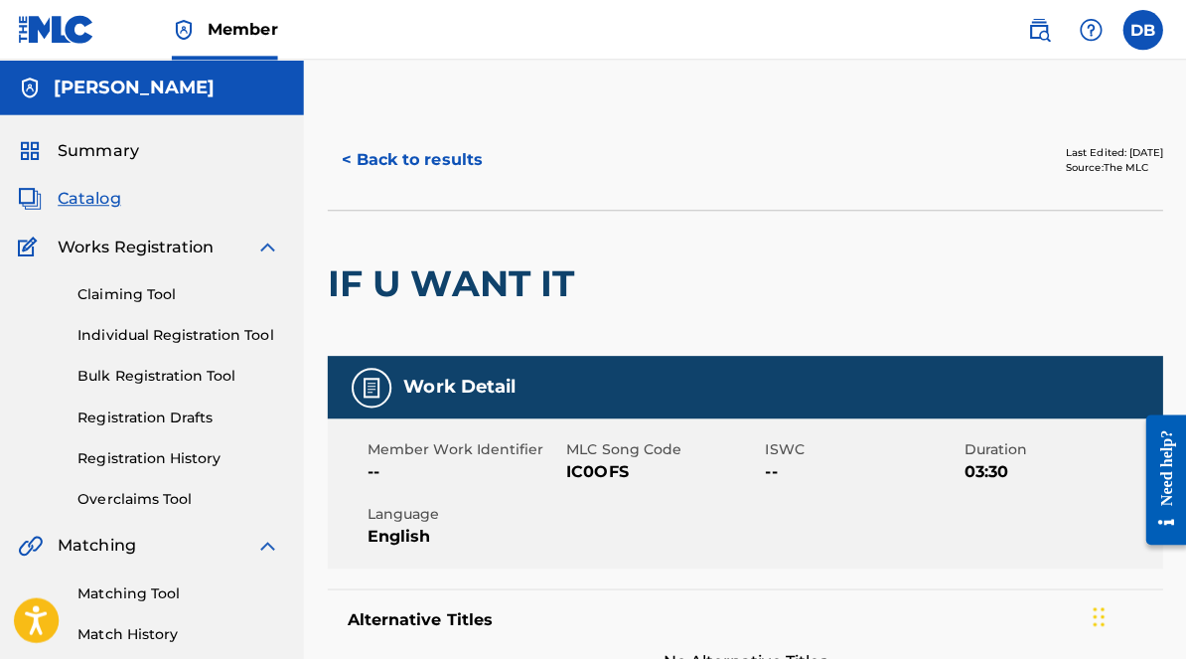
scroll to position [0, 1]
click at [350, 151] on button "< Back to results" at bounding box center [416, 159] width 168 height 50
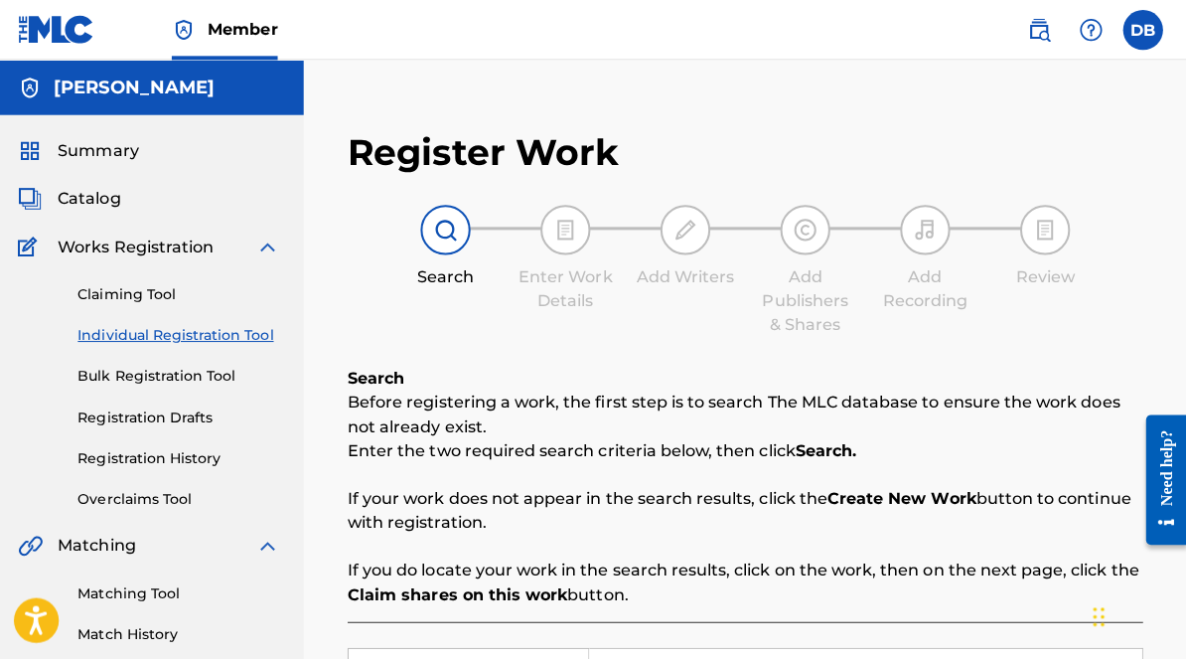
scroll to position [571, 0]
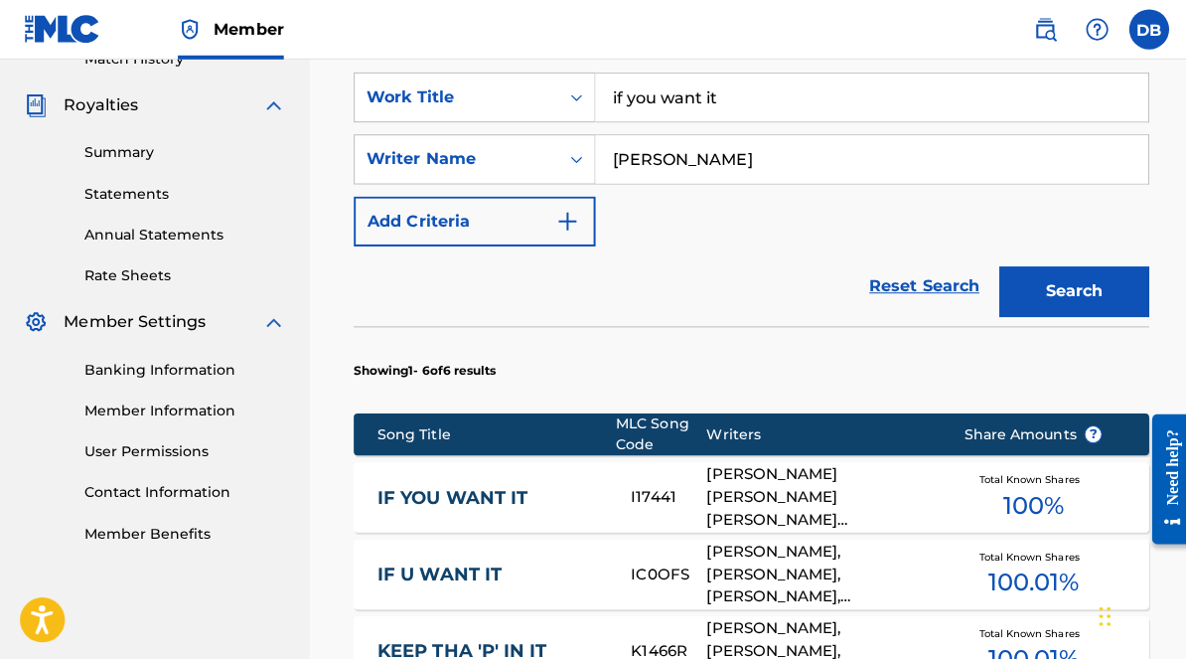
click at [722, 99] on input "if you want it" at bounding box center [866, 97] width 549 height 48
type input "i"
type input "niggaz trippin"
click at [1059, 278] on button "Search" at bounding box center [1067, 290] width 149 height 50
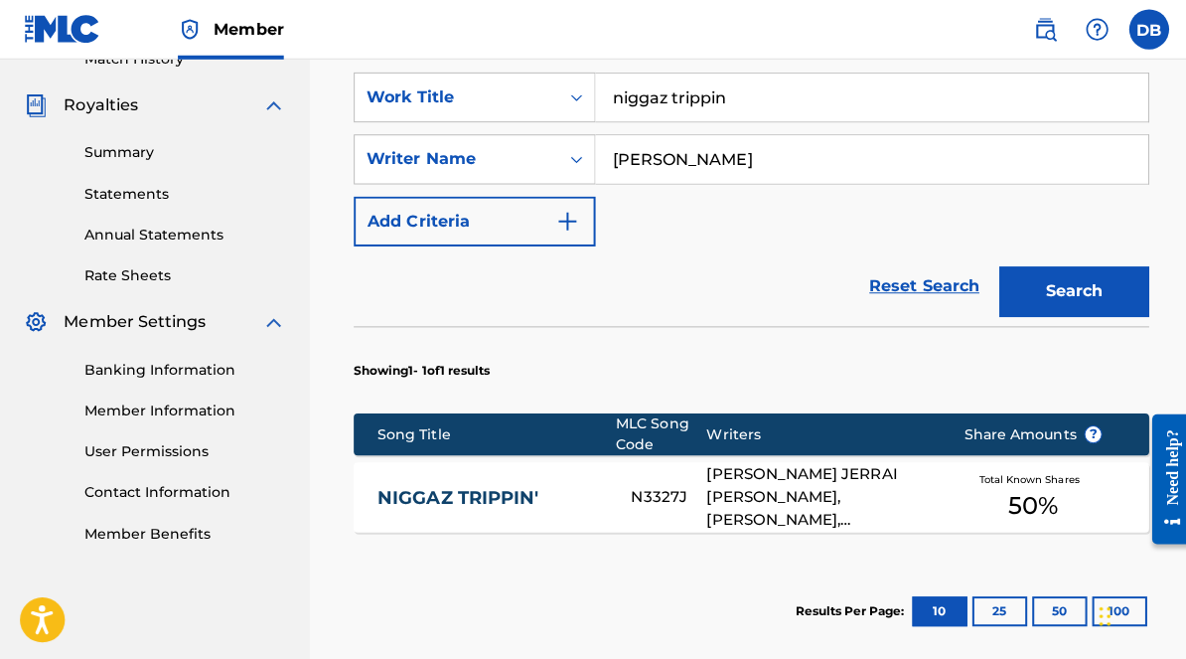
click at [997, 501] on div "Total Known Shares 50 %" at bounding box center [1027, 495] width 199 height 61
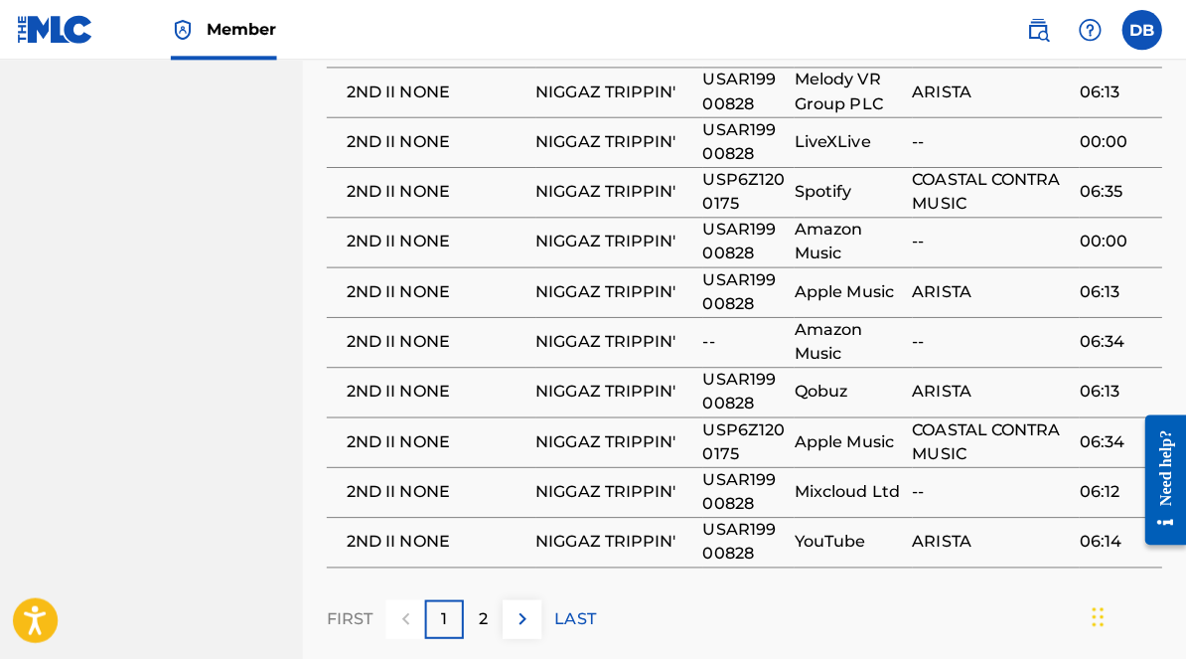
scroll to position [2624, 0]
click at [483, 604] on p "2" at bounding box center [487, 616] width 9 height 24
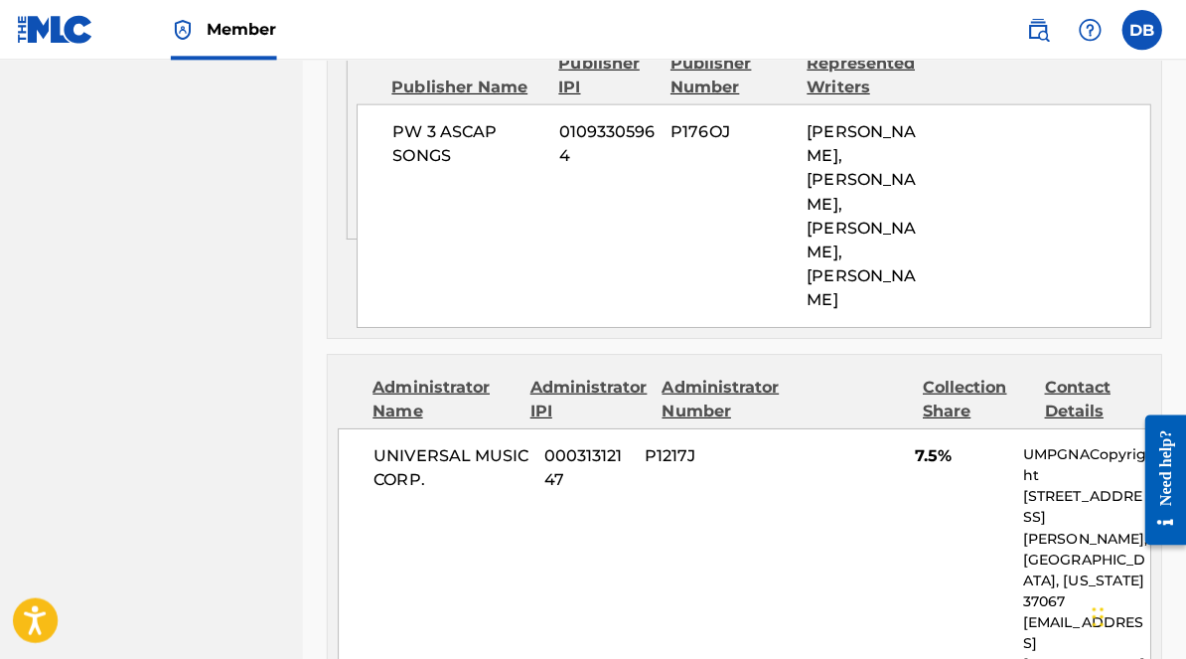
scroll to position [1537, 0]
